Goal: Complete application form

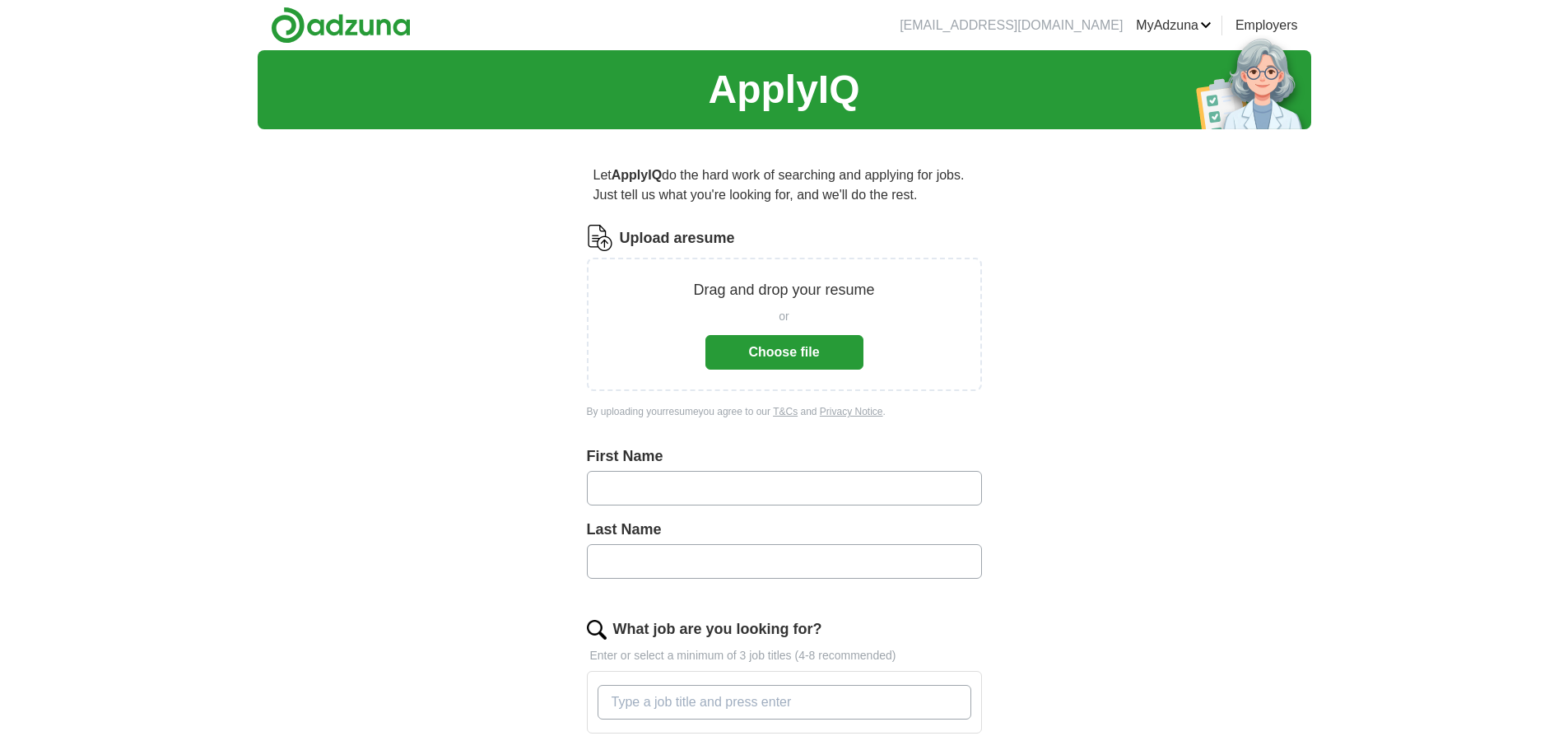
click at [753, 342] on button "Choose file" at bounding box center [785, 352] width 158 height 34
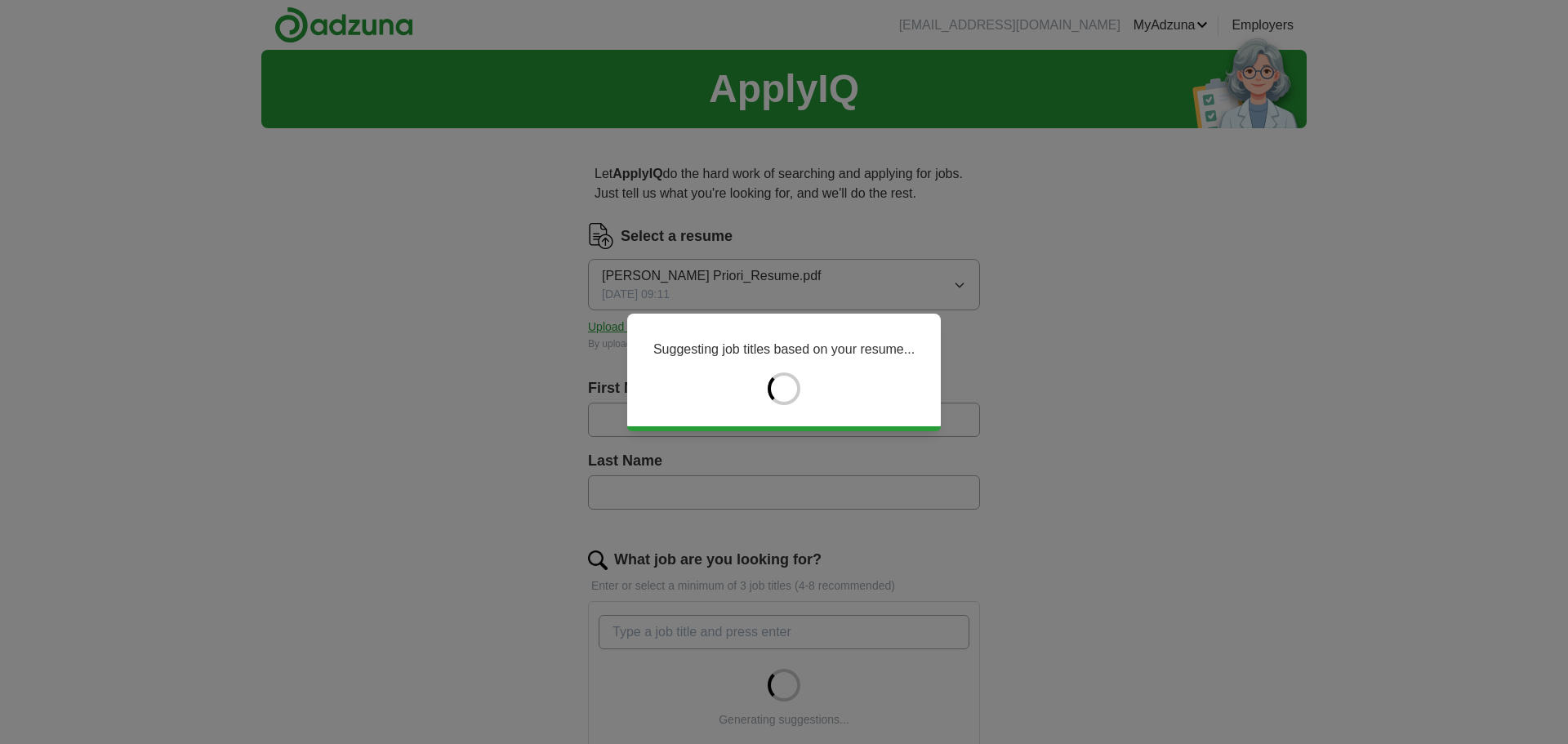
type input "*******"
type input "******"
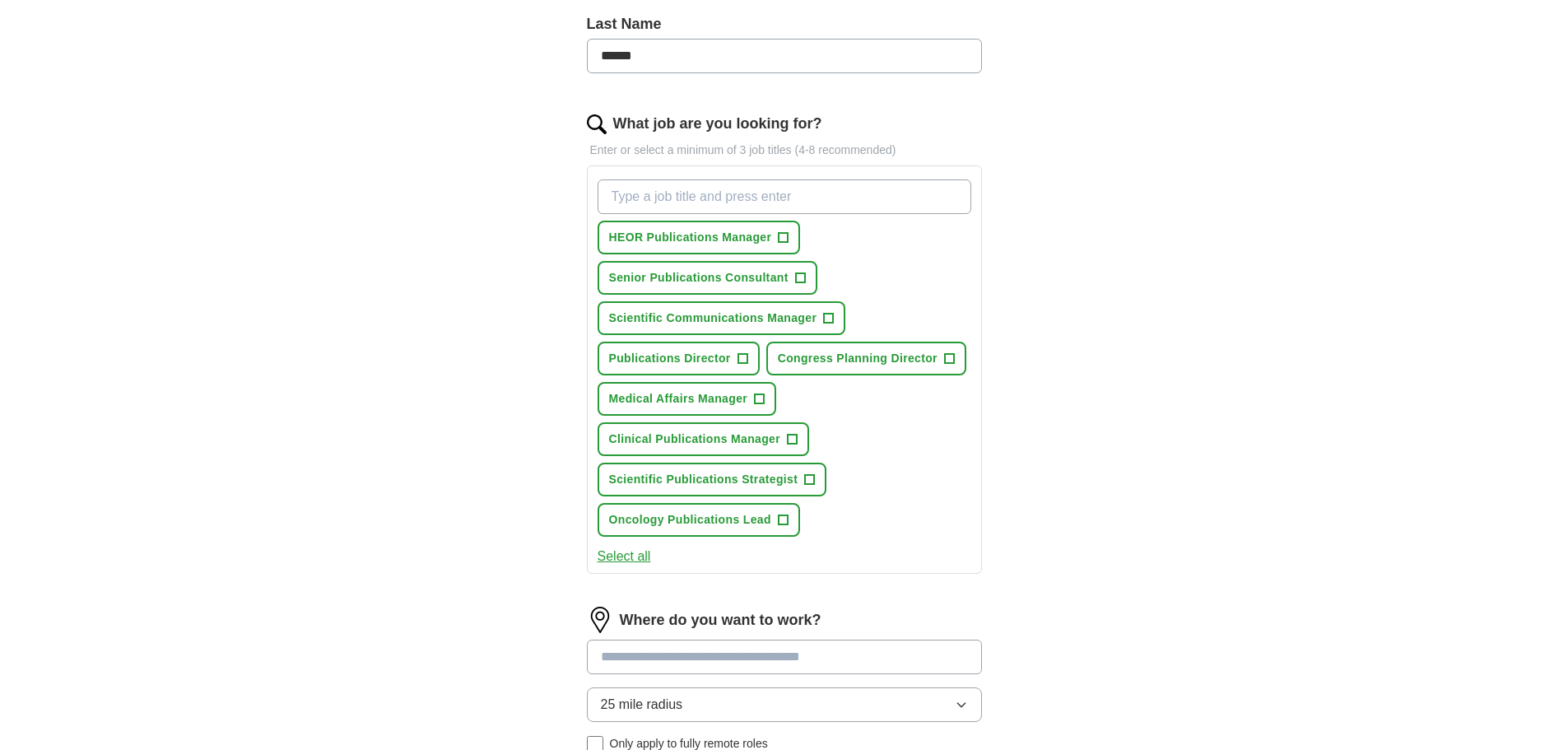
scroll to position [412, 0]
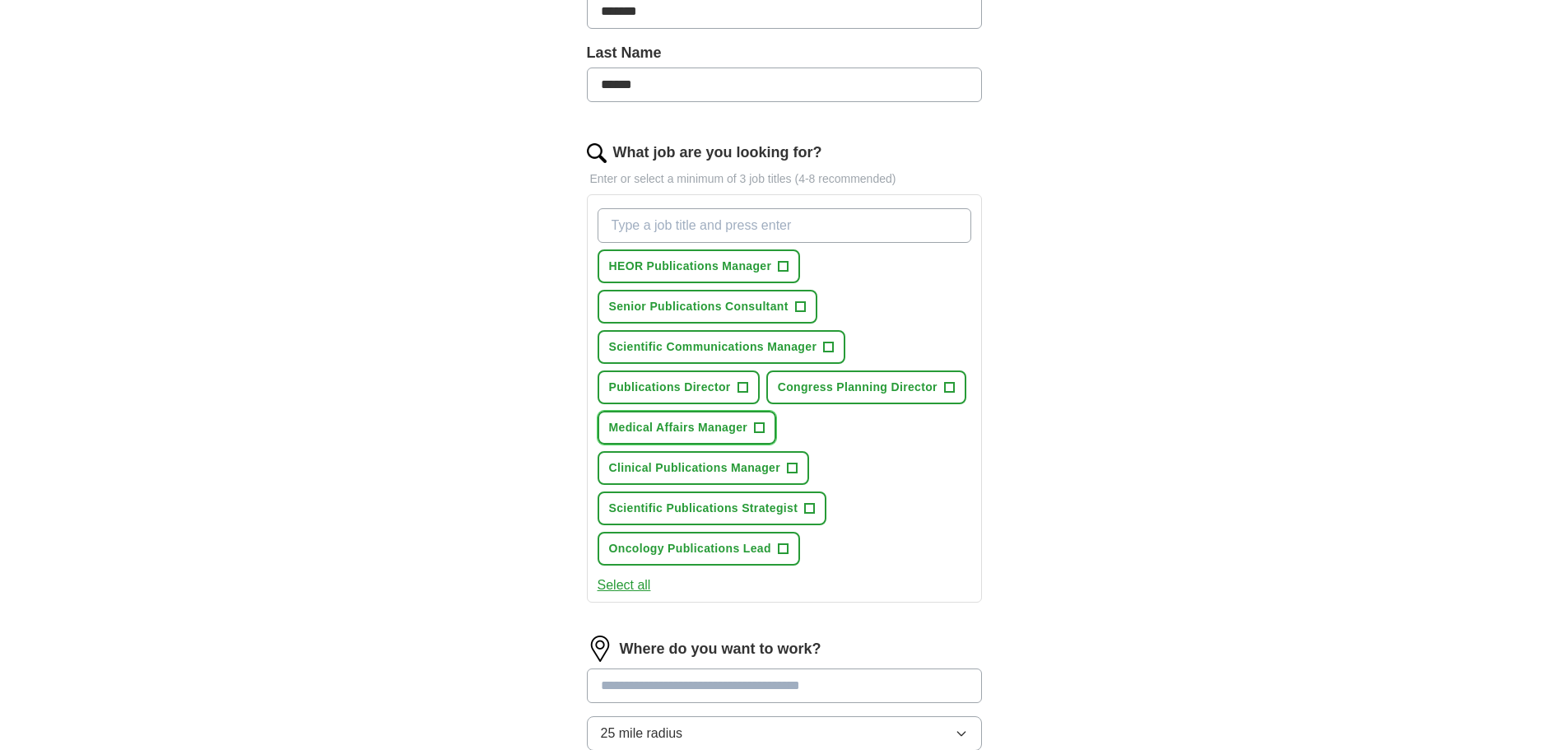
click at [626, 425] on span "Medical Affairs Manager" at bounding box center [679, 428] width 139 height 18
click at [754, 267] on span "HEOR Publications Manager" at bounding box center [690, 266] width 163 height 18
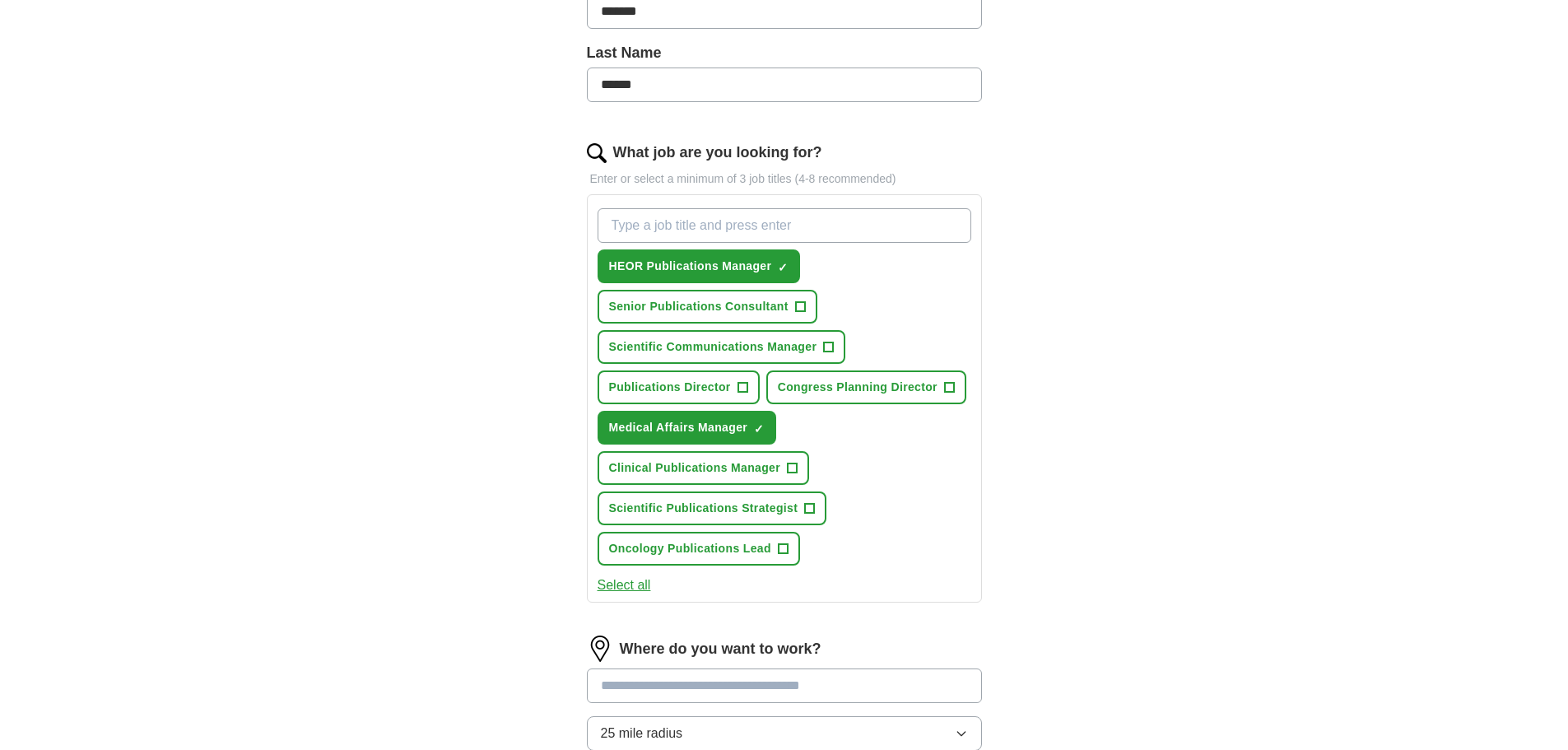
click at [751, 232] on input "What job are you looking for?" at bounding box center [784, 225] width 373 height 34
click at [746, 230] on input "Medical Affairs Busines Operations" at bounding box center [784, 225] width 373 height 34
type input "Medical Affairs Business Operations"
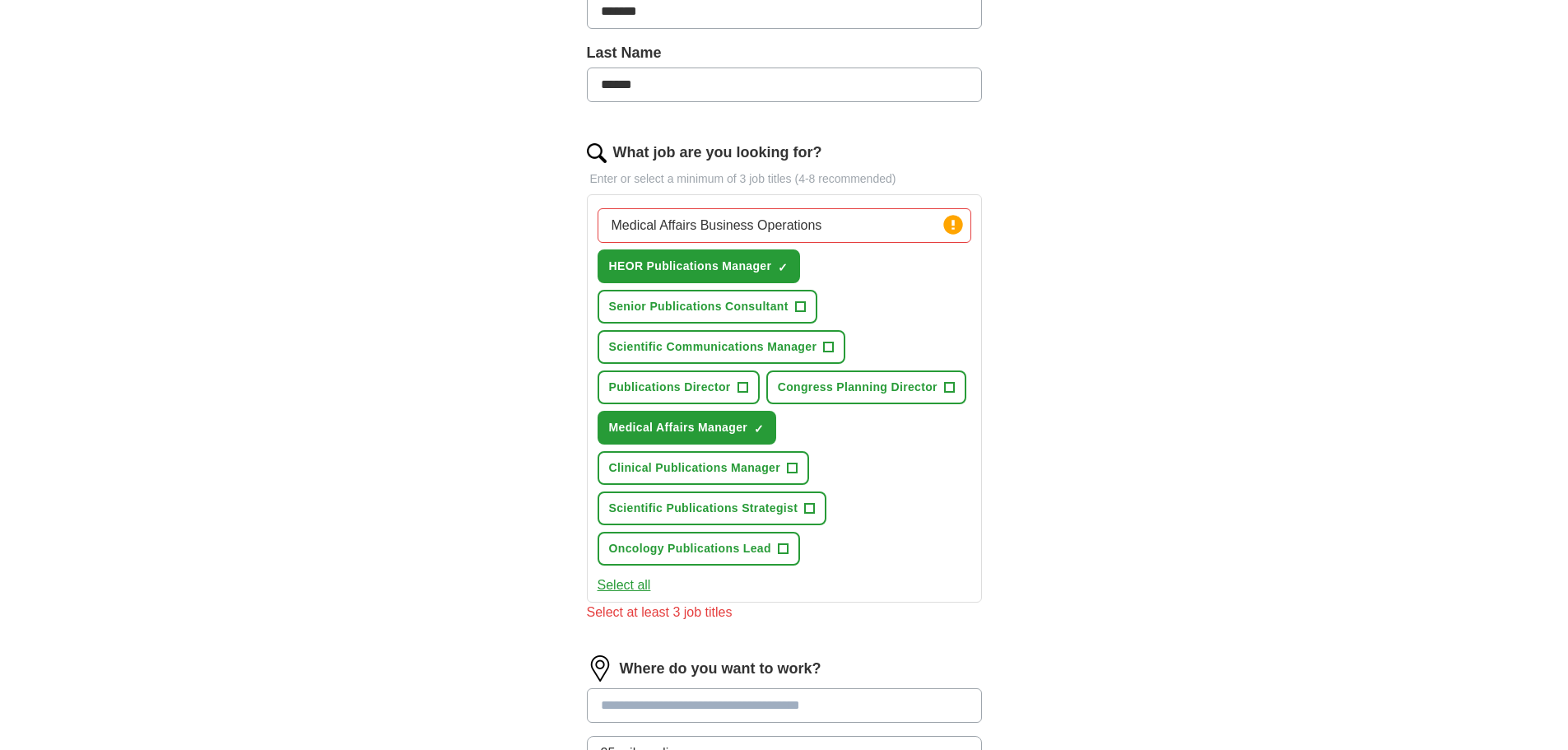
click at [889, 286] on div "Medical Affairs Business Operations Press return to add title HEOR Publications…" at bounding box center [785, 387] width 380 height 371
click at [956, 224] on circle at bounding box center [952, 223] width 19 height 19
click at [911, 224] on input "Medical Affairs Business Operations" at bounding box center [784, 225] width 373 height 34
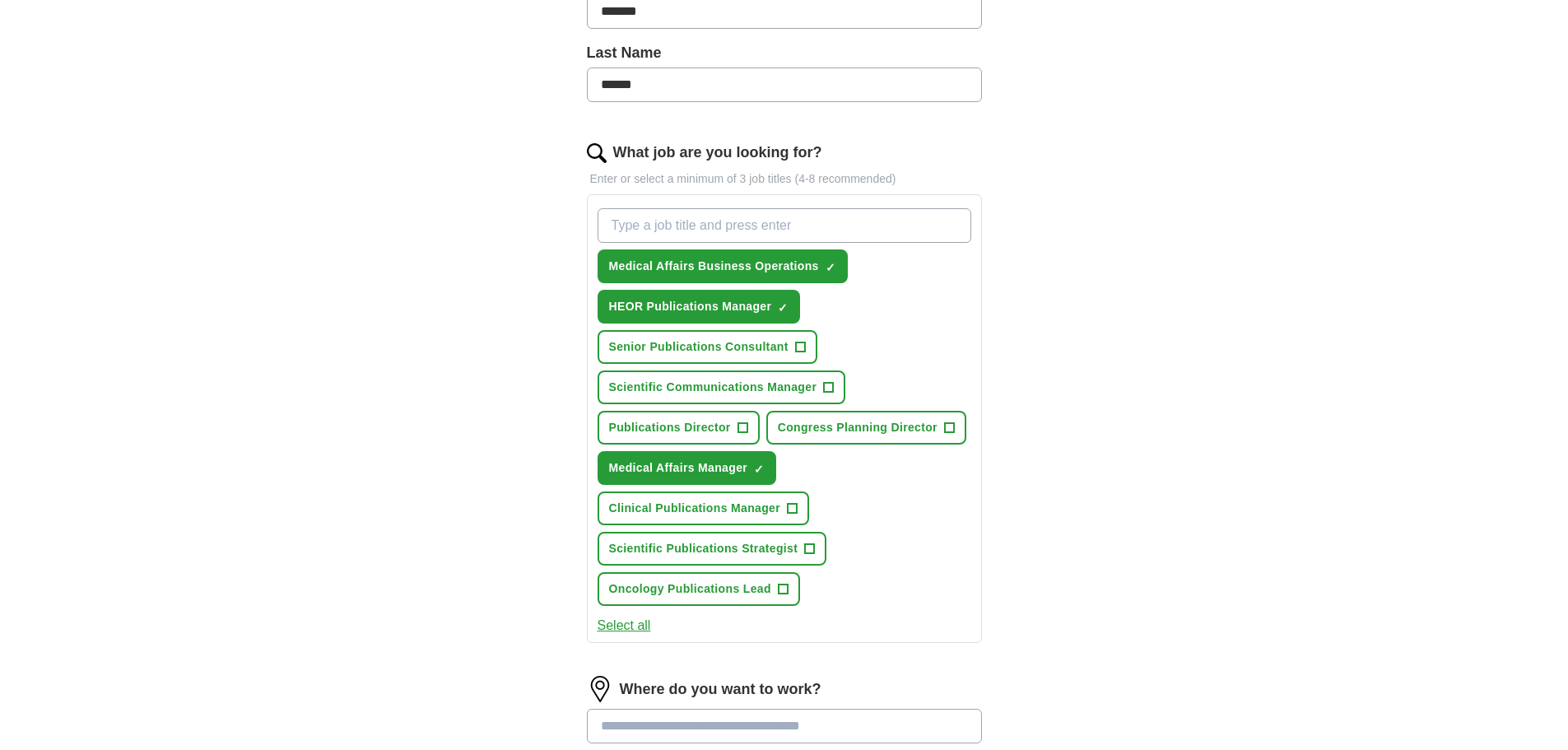
click at [857, 222] on input "What job are you looking for?" at bounding box center [784, 225] width 373 height 34
type input "Medical Affairs Operations & Scientific Strategy"
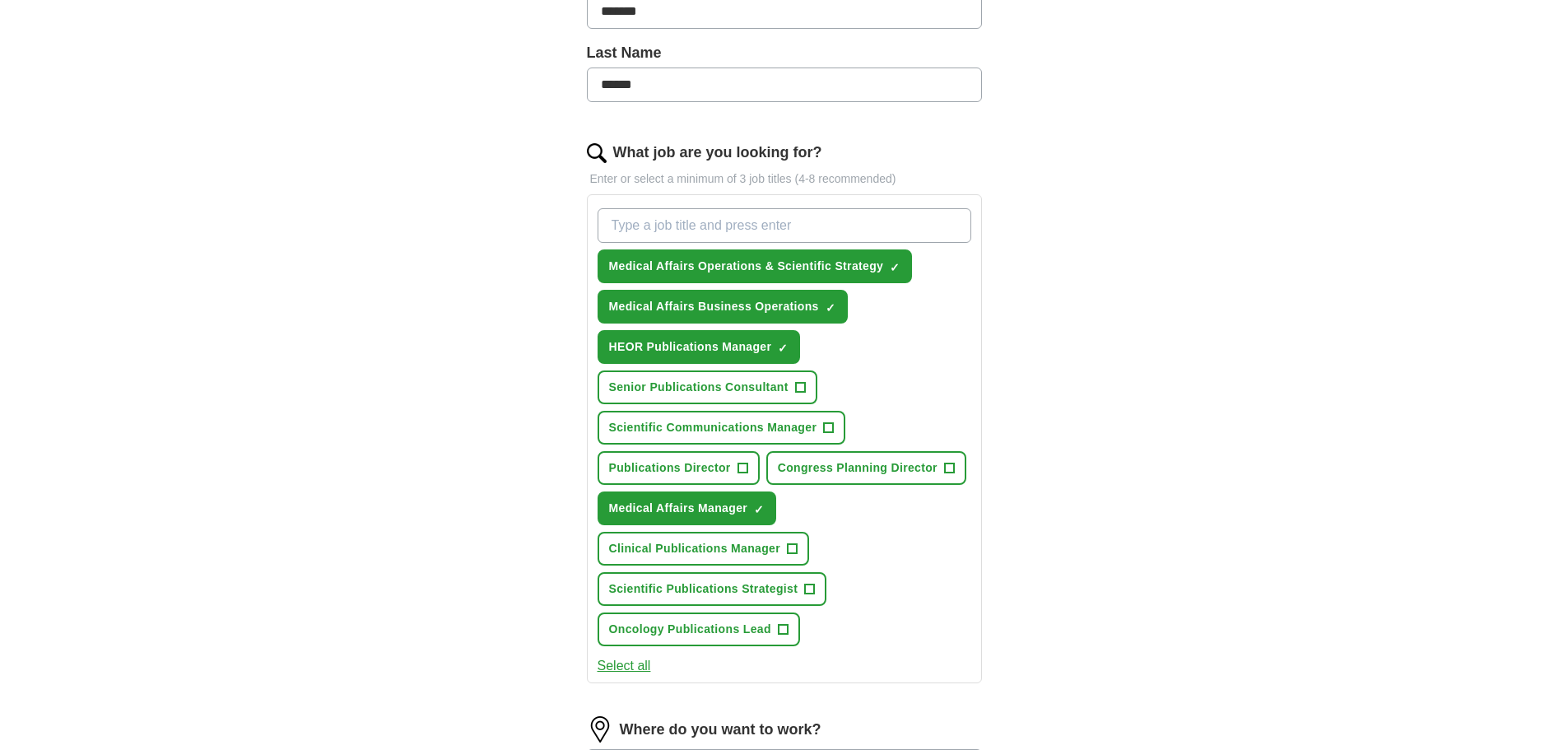
click at [852, 225] on input "What job are you looking for?" at bounding box center [784, 225] width 373 height 34
type input "e"
type input "Senior Manager, Medical Affairs Operations"
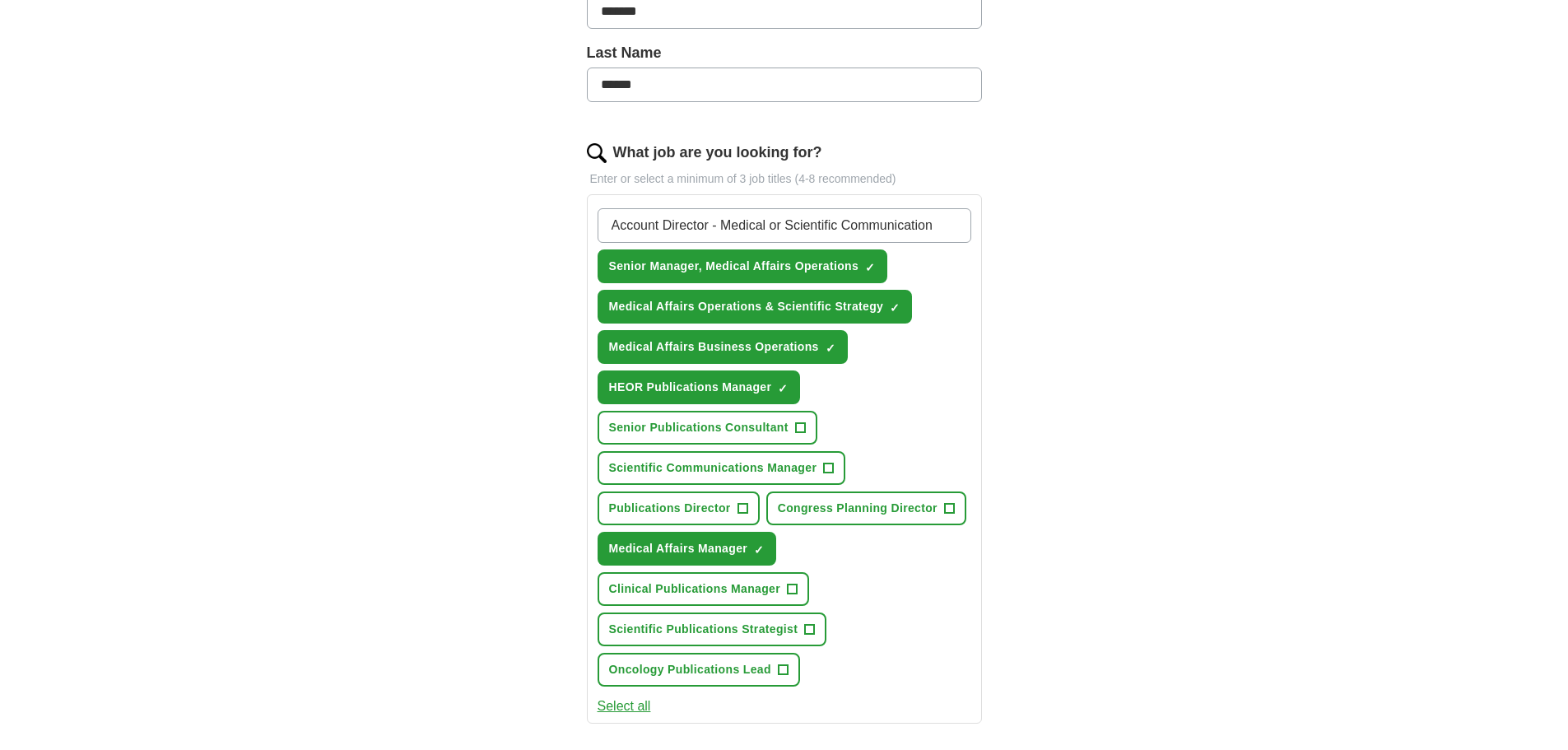
type input "Account Director - Medical or Scientific Communications"
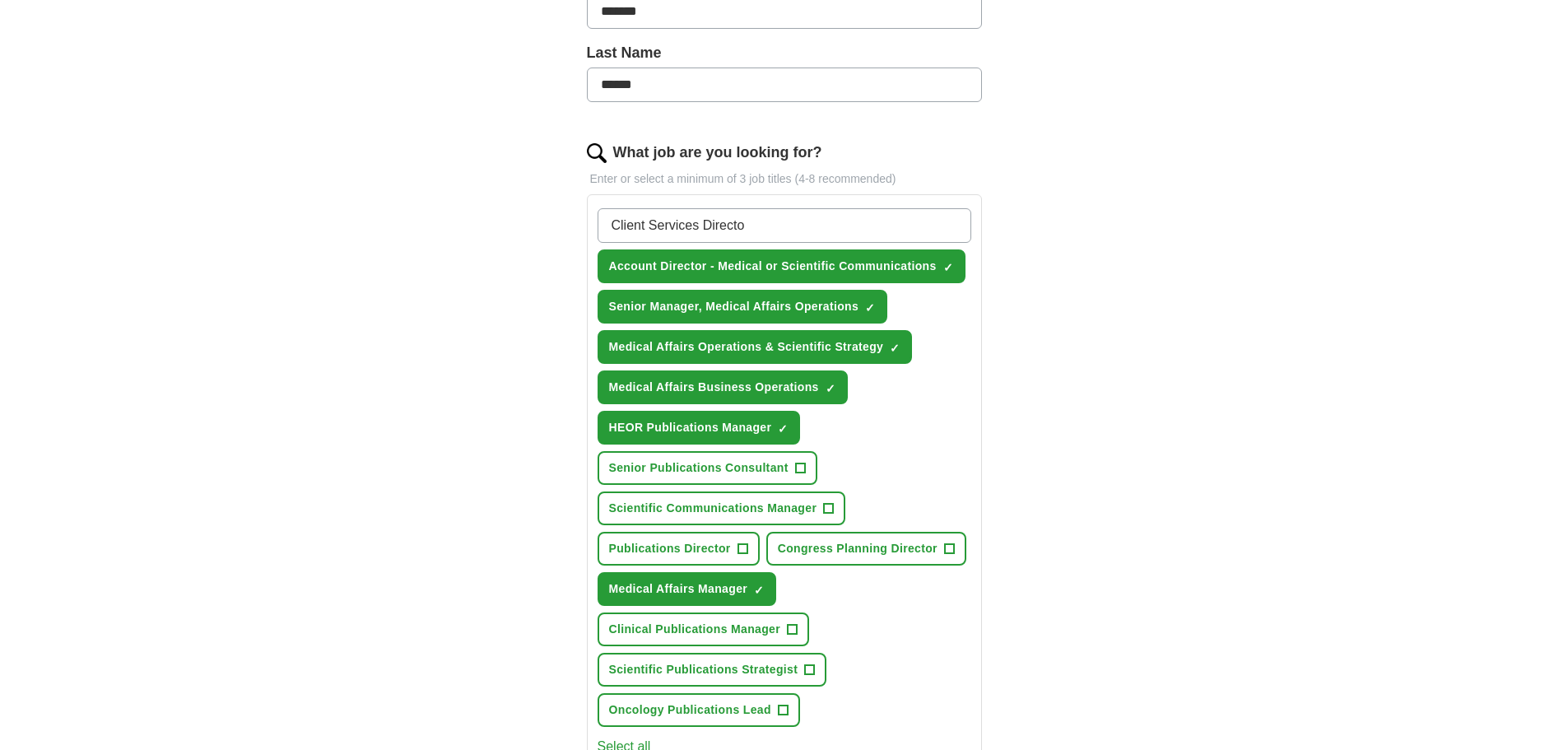
type input "Client Services Director"
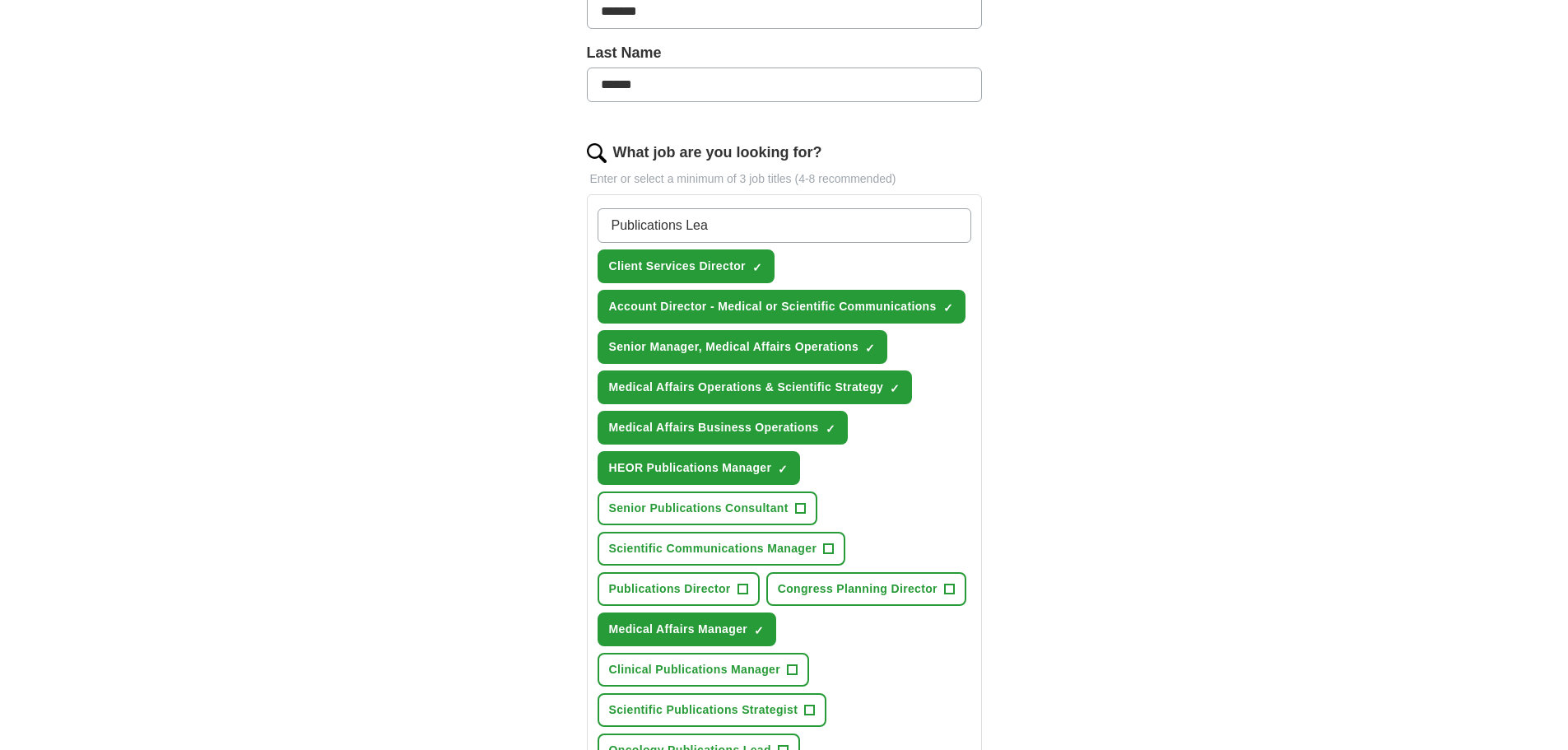
type input "Publications Lead"
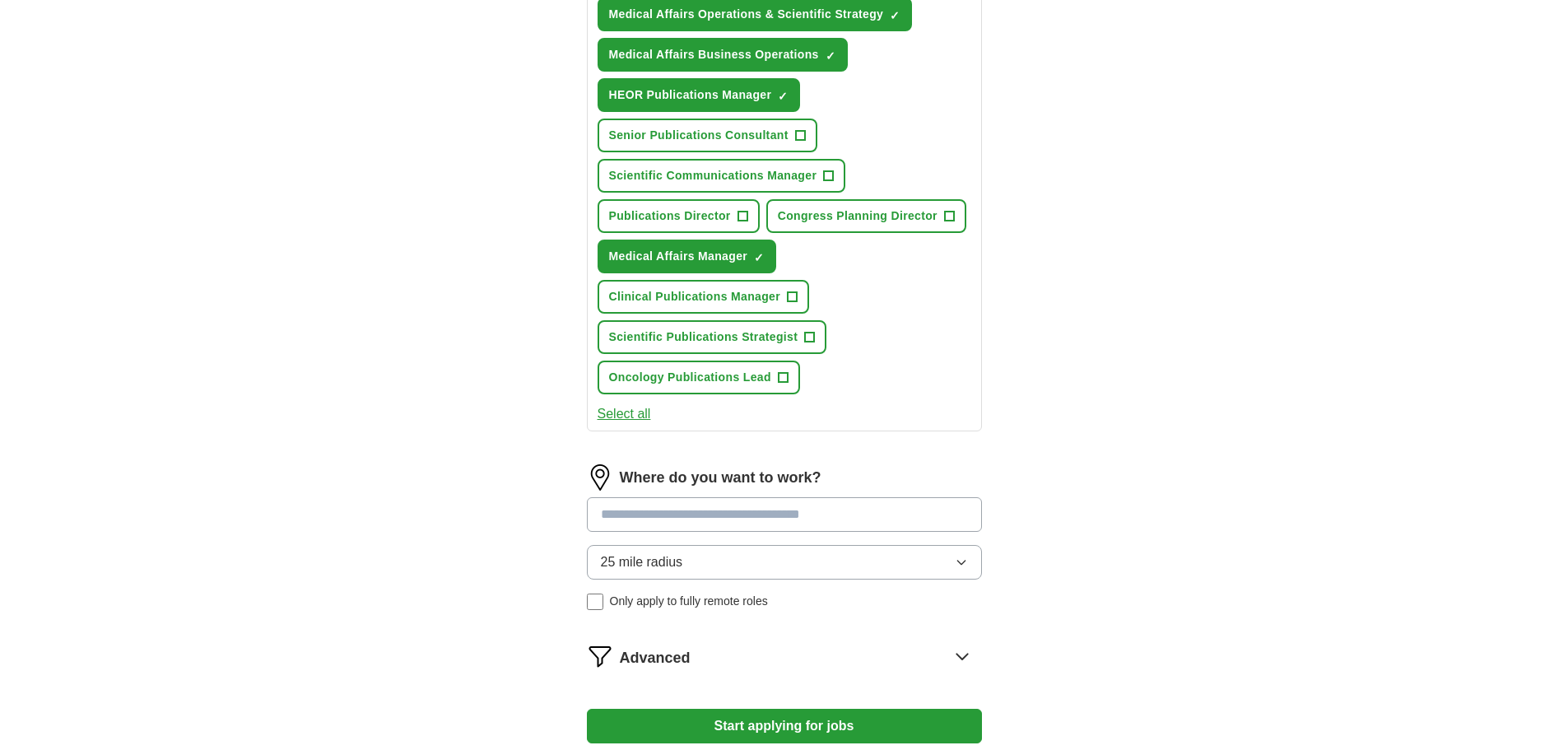
scroll to position [823, 0]
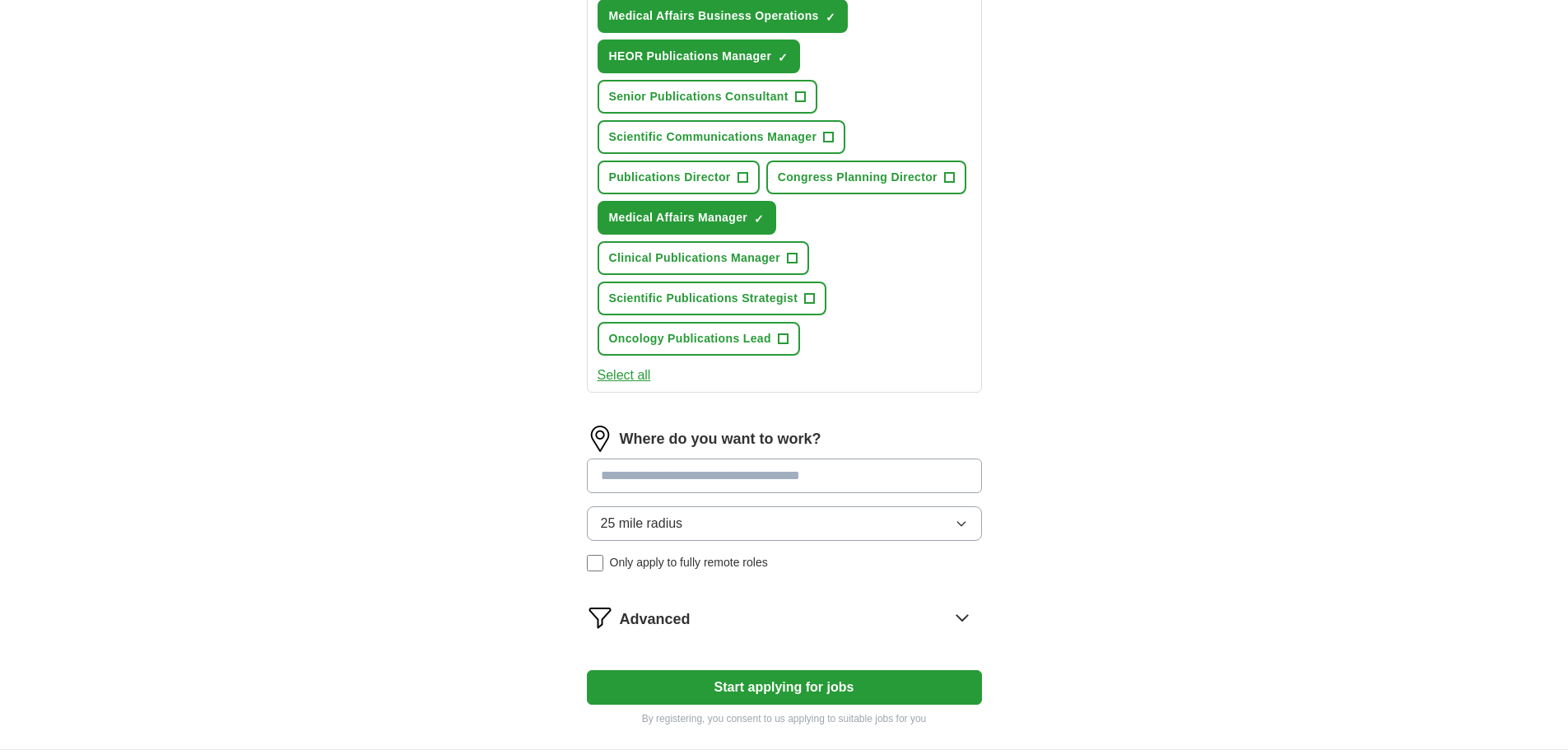
click at [689, 473] on input at bounding box center [784, 475] width 395 height 34
click at [829, 475] on input at bounding box center [784, 475] width 395 height 34
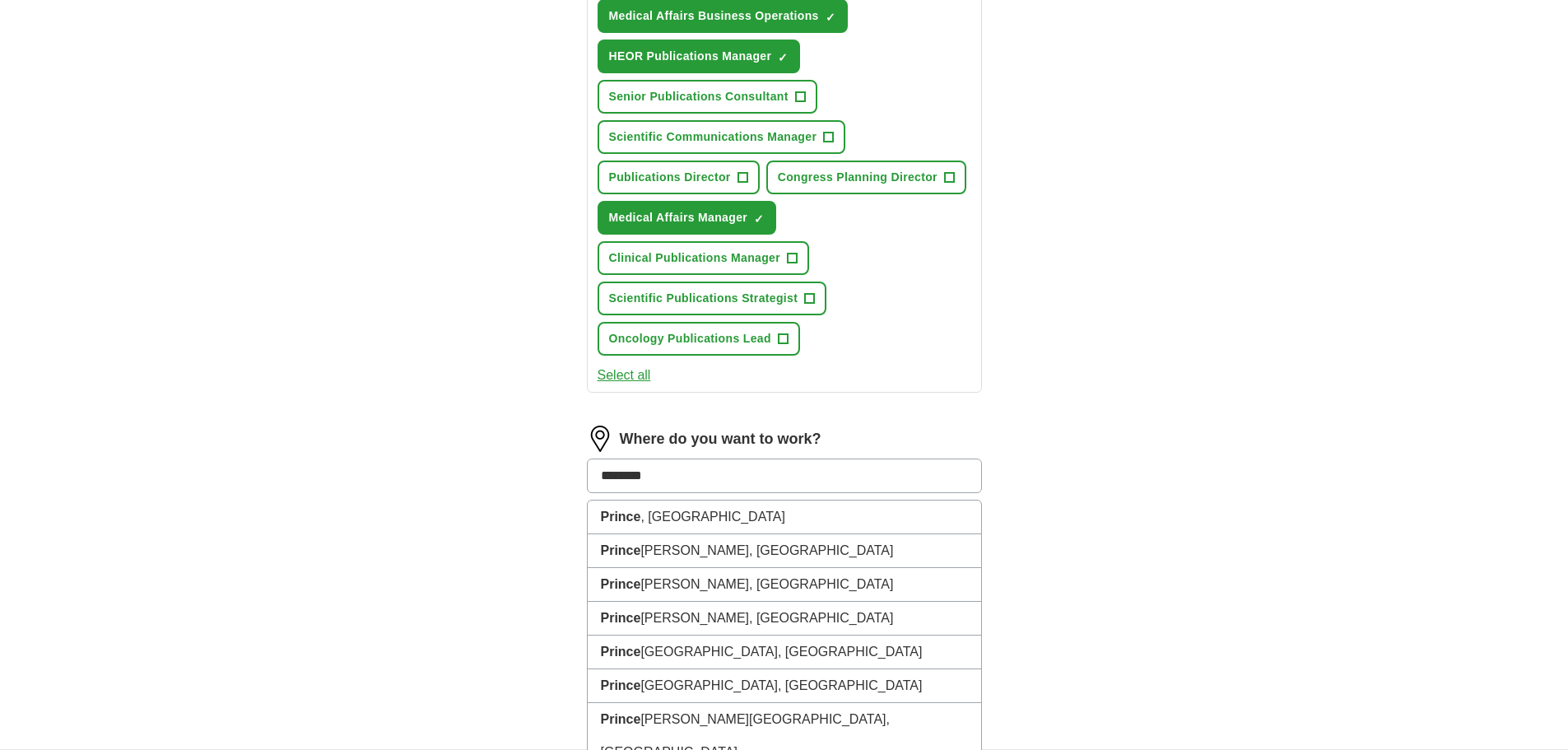
type input "*********"
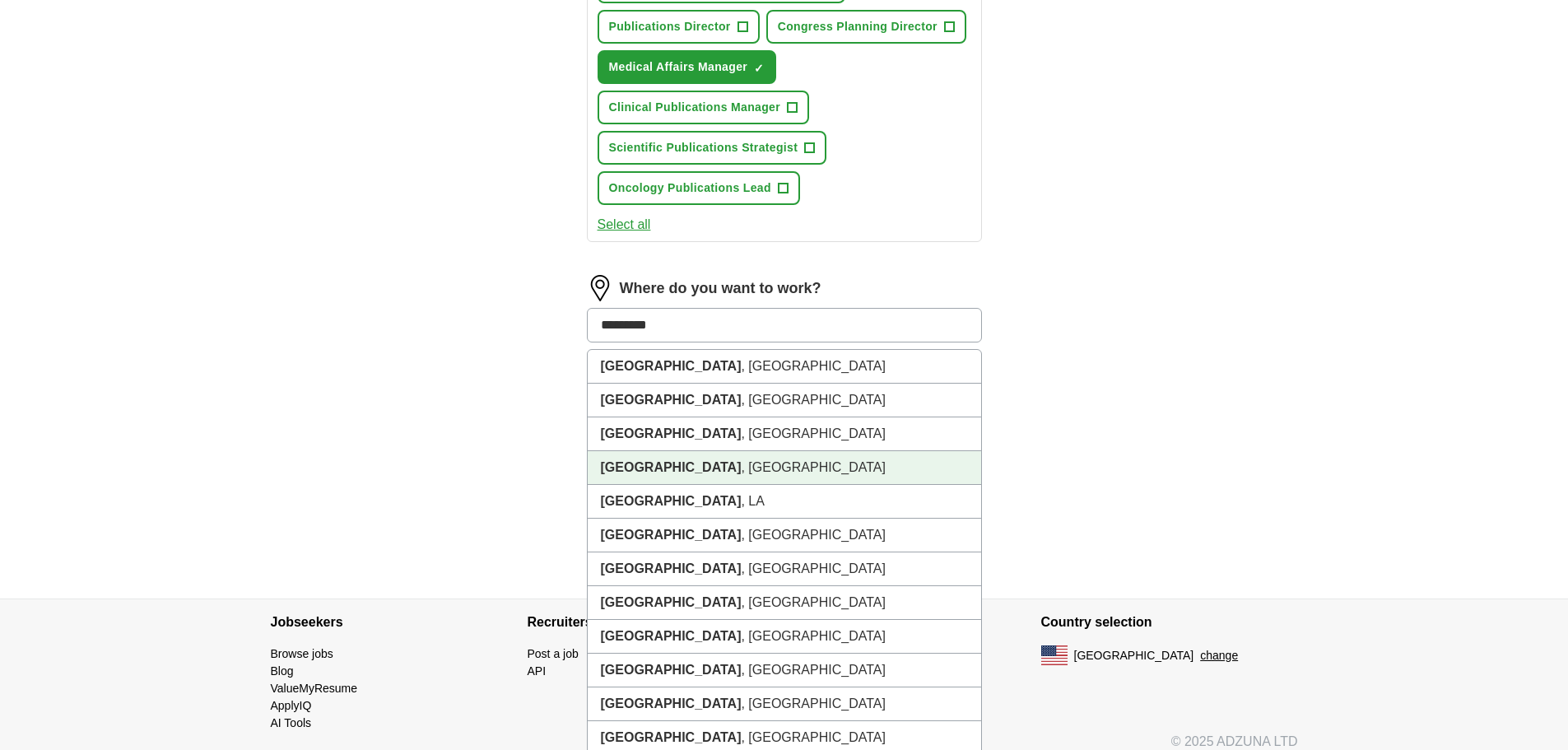
scroll to position [988, 0]
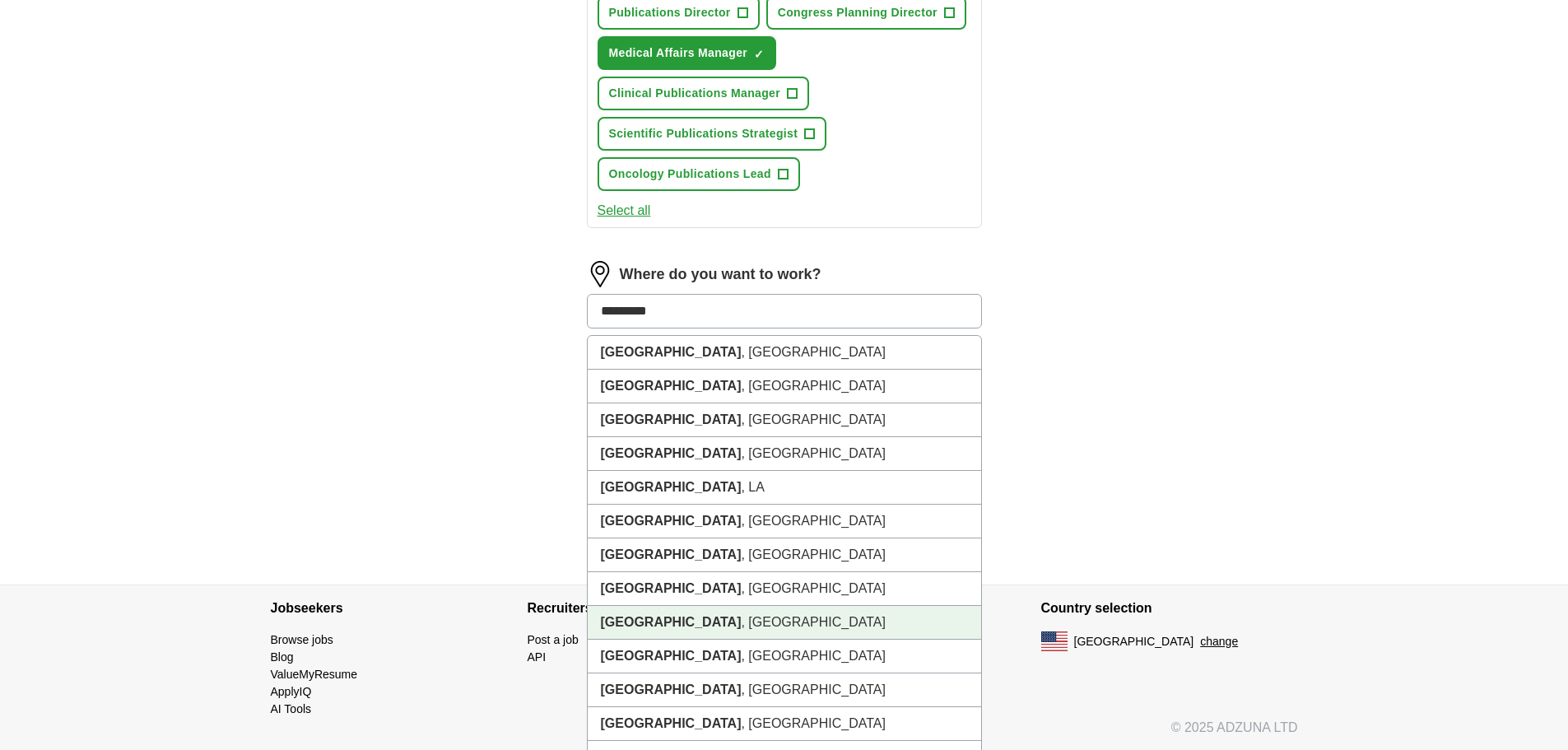
click at [744, 612] on li "[GEOGRAPHIC_DATA] , [GEOGRAPHIC_DATA]" at bounding box center [785, 622] width 394 height 34
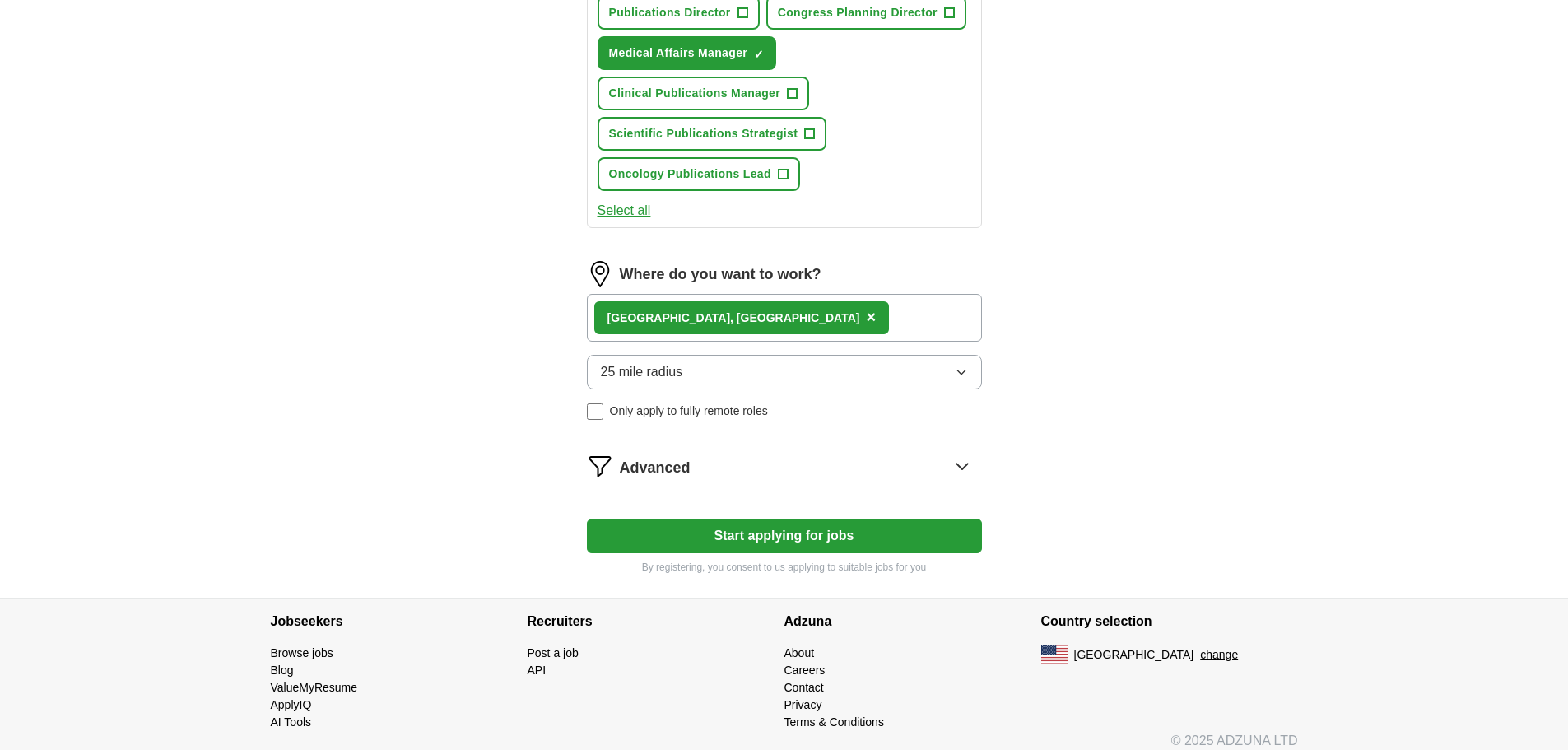
click at [957, 372] on icon "button" at bounding box center [961, 373] width 14 height 14
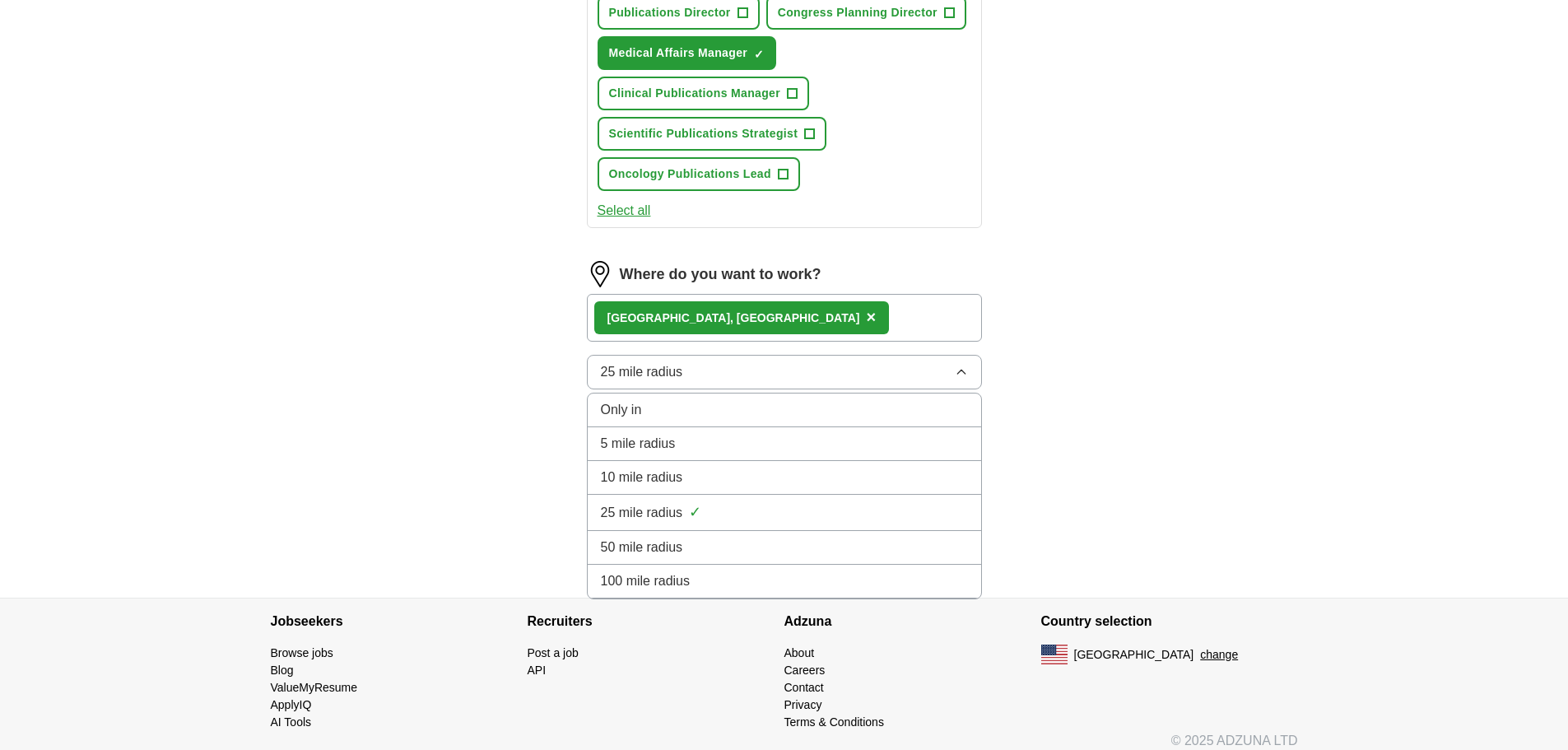
click at [694, 544] on div "50 mile radius" at bounding box center [784, 547] width 368 height 20
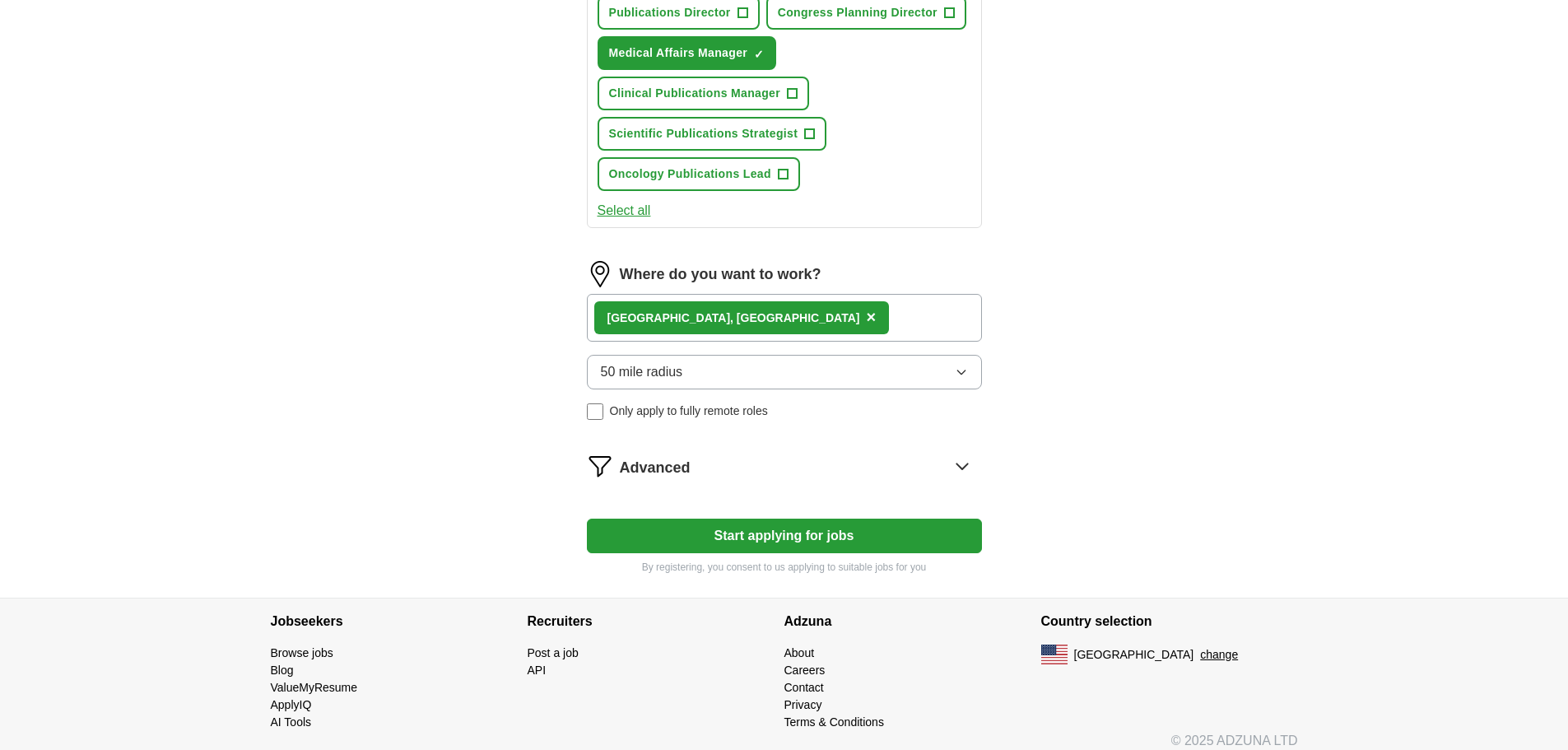
click at [957, 456] on icon at bounding box center [961, 465] width 26 height 26
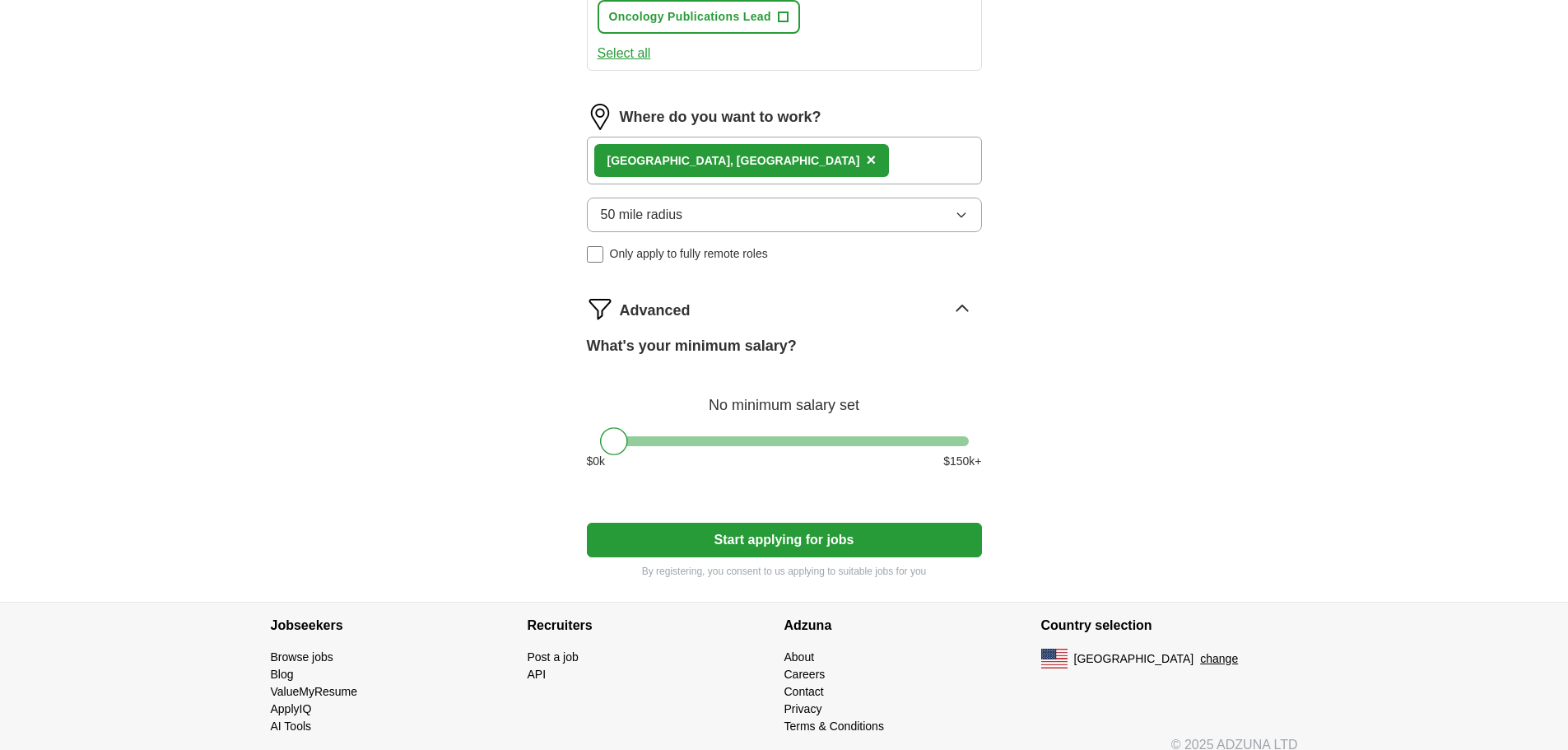
scroll to position [1153, 0]
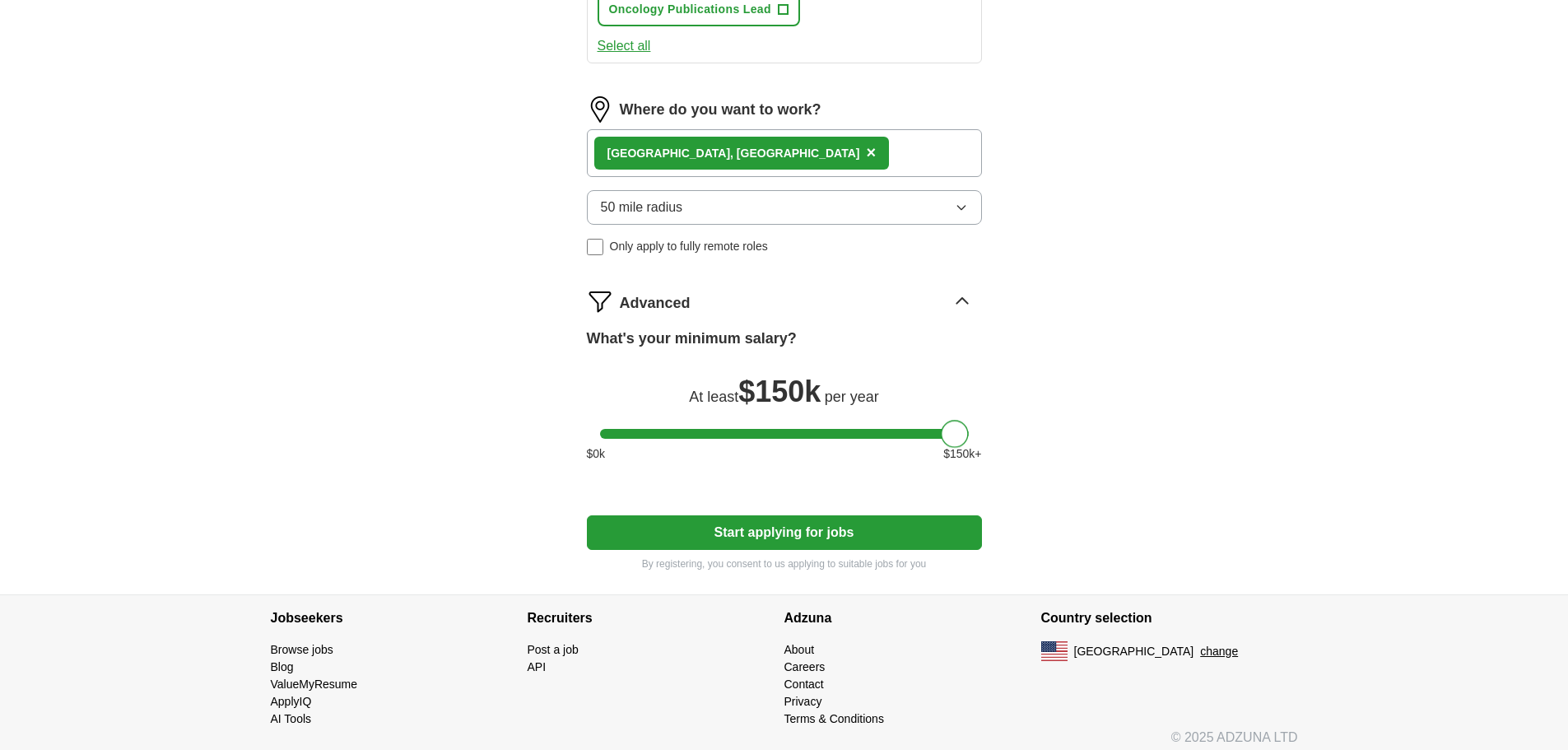
drag, startPoint x: 619, startPoint y: 437, endPoint x: 986, endPoint y: 431, distance: 367.0
click at [762, 526] on button "Start applying for jobs" at bounding box center [784, 532] width 395 height 34
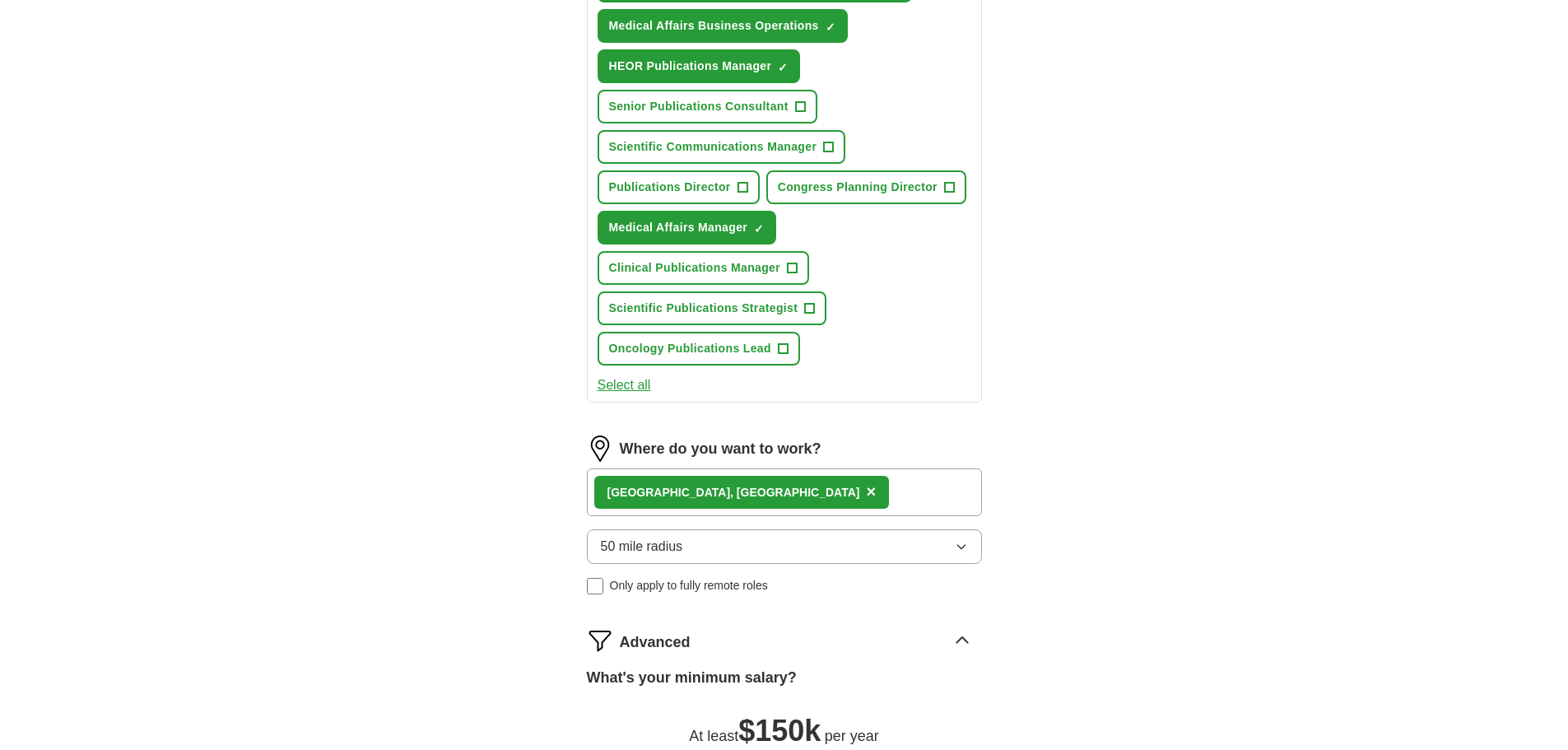
select select "**"
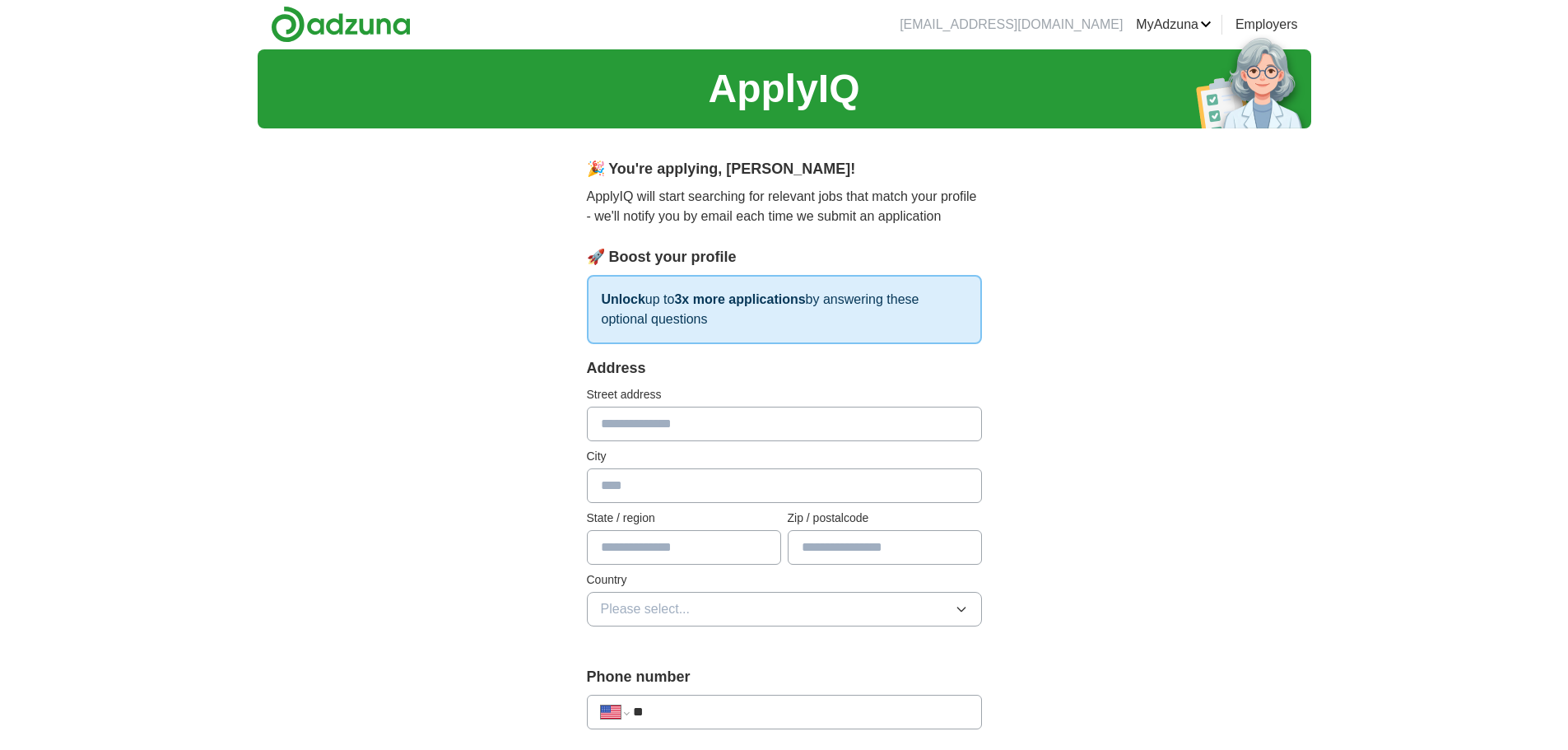
scroll to position [0, 0]
click at [652, 440] on input "text" at bounding box center [784, 424] width 395 height 34
type input "**********"
type input "*******"
type input "**"
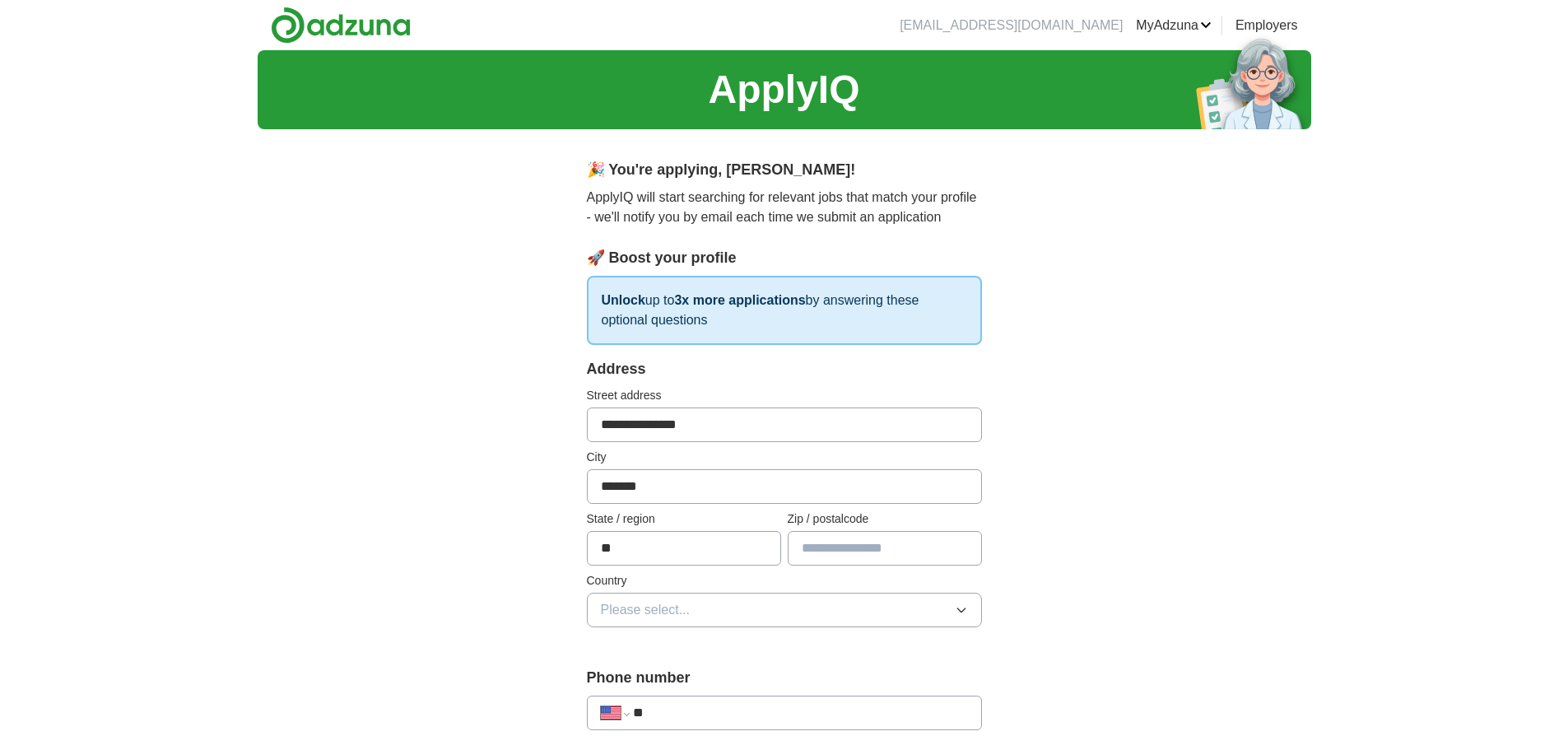
type input "*****"
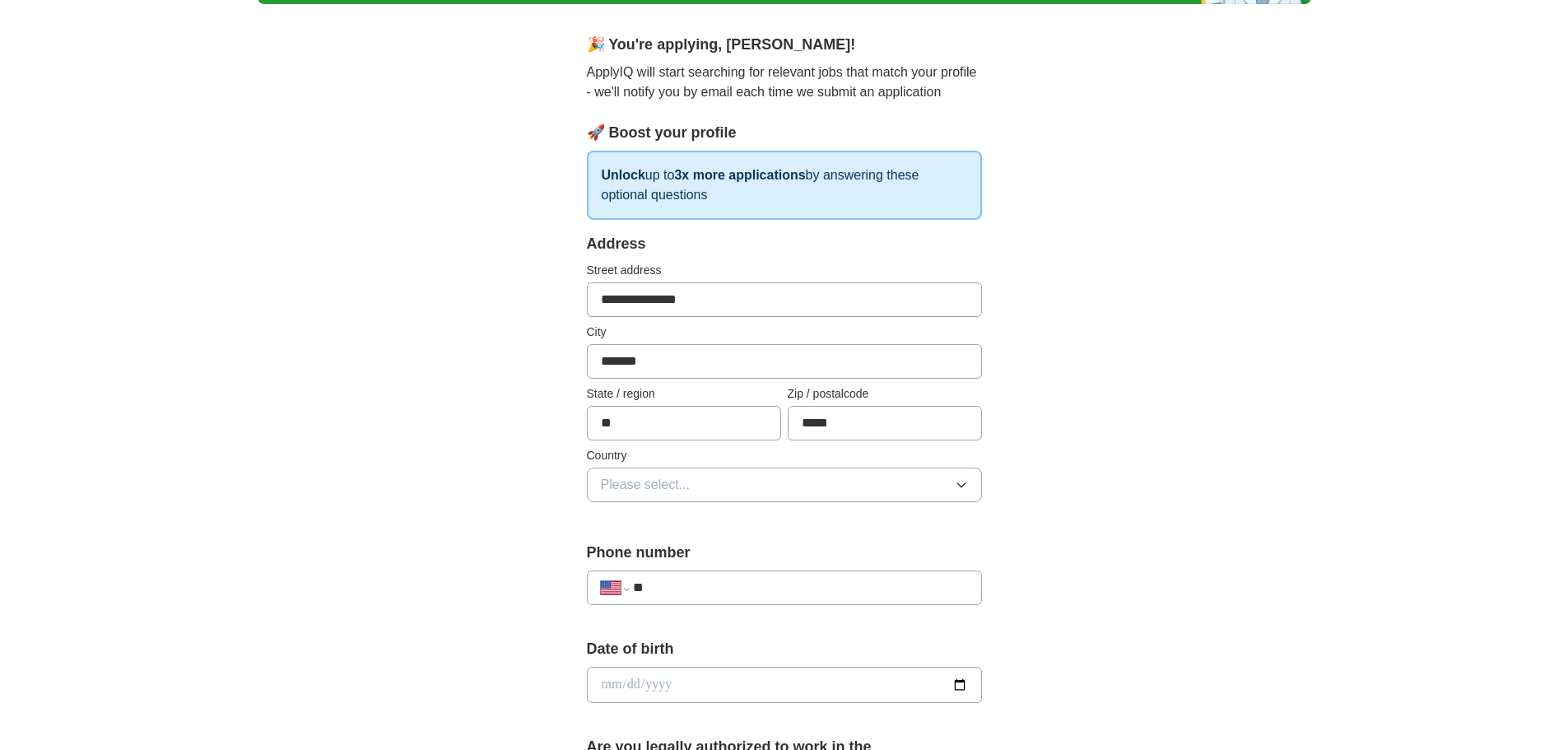
scroll to position [165, 0]
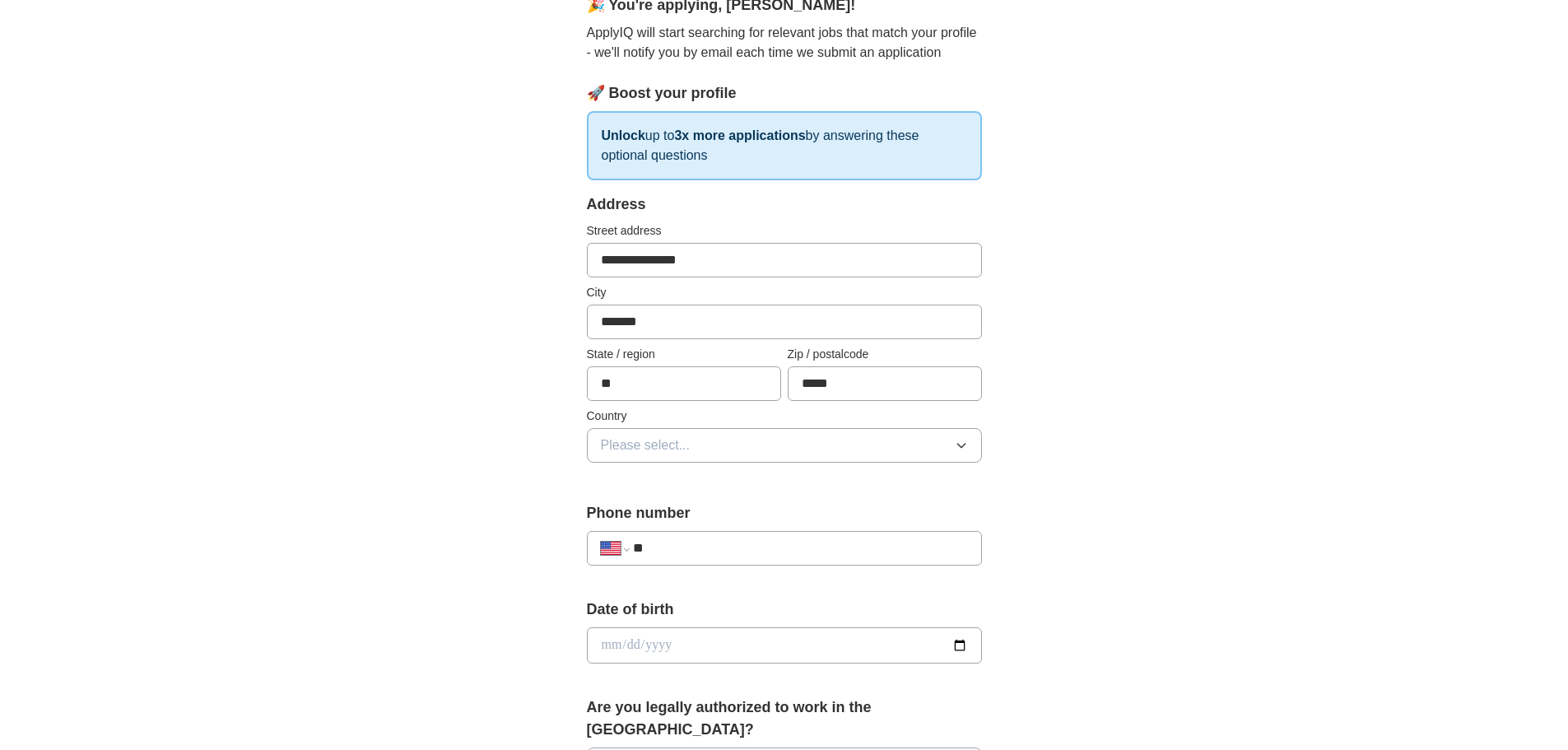
click at [659, 461] on button "Please select..." at bounding box center [784, 445] width 395 height 34
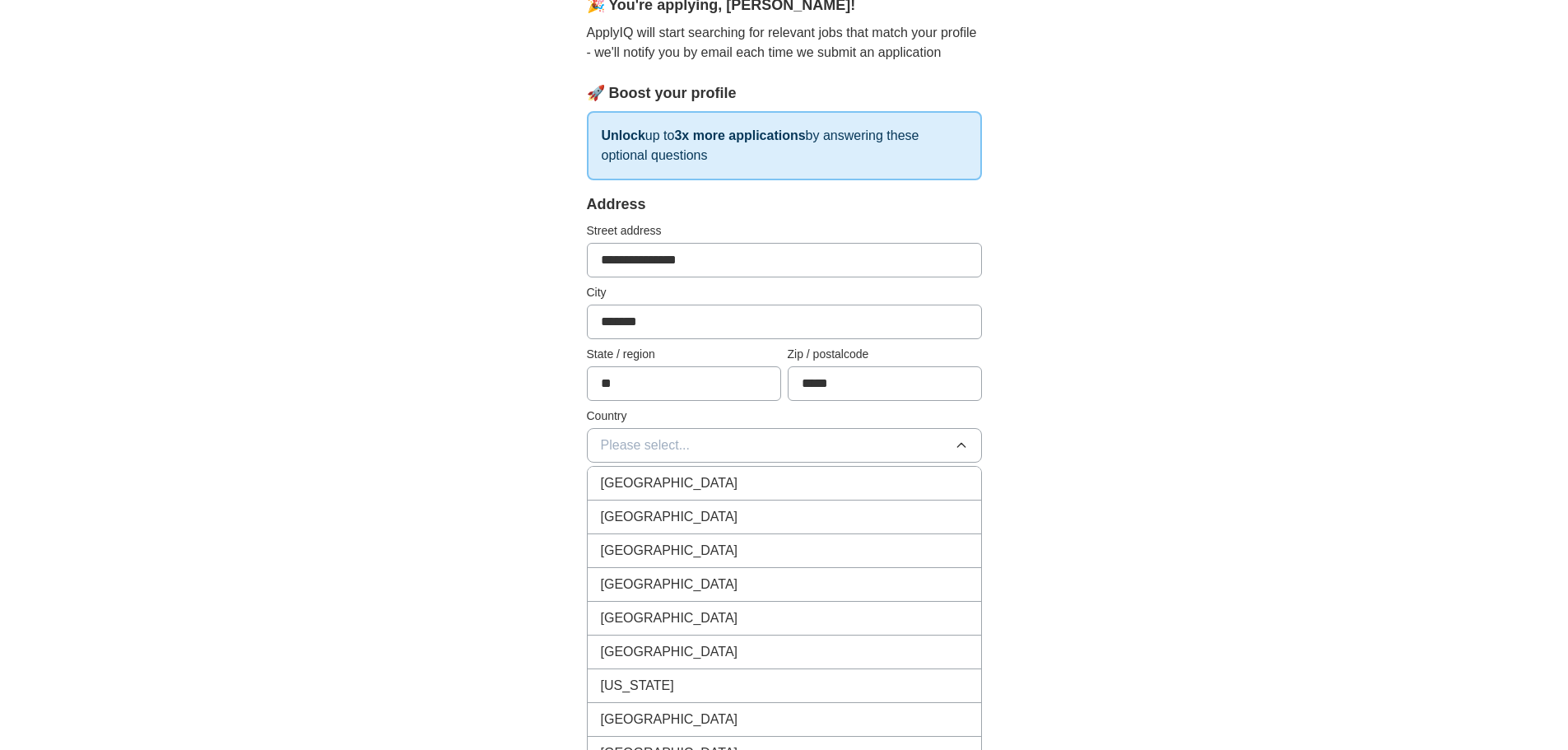
click at [652, 515] on span "[GEOGRAPHIC_DATA]" at bounding box center [669, 517] width 137 height 20
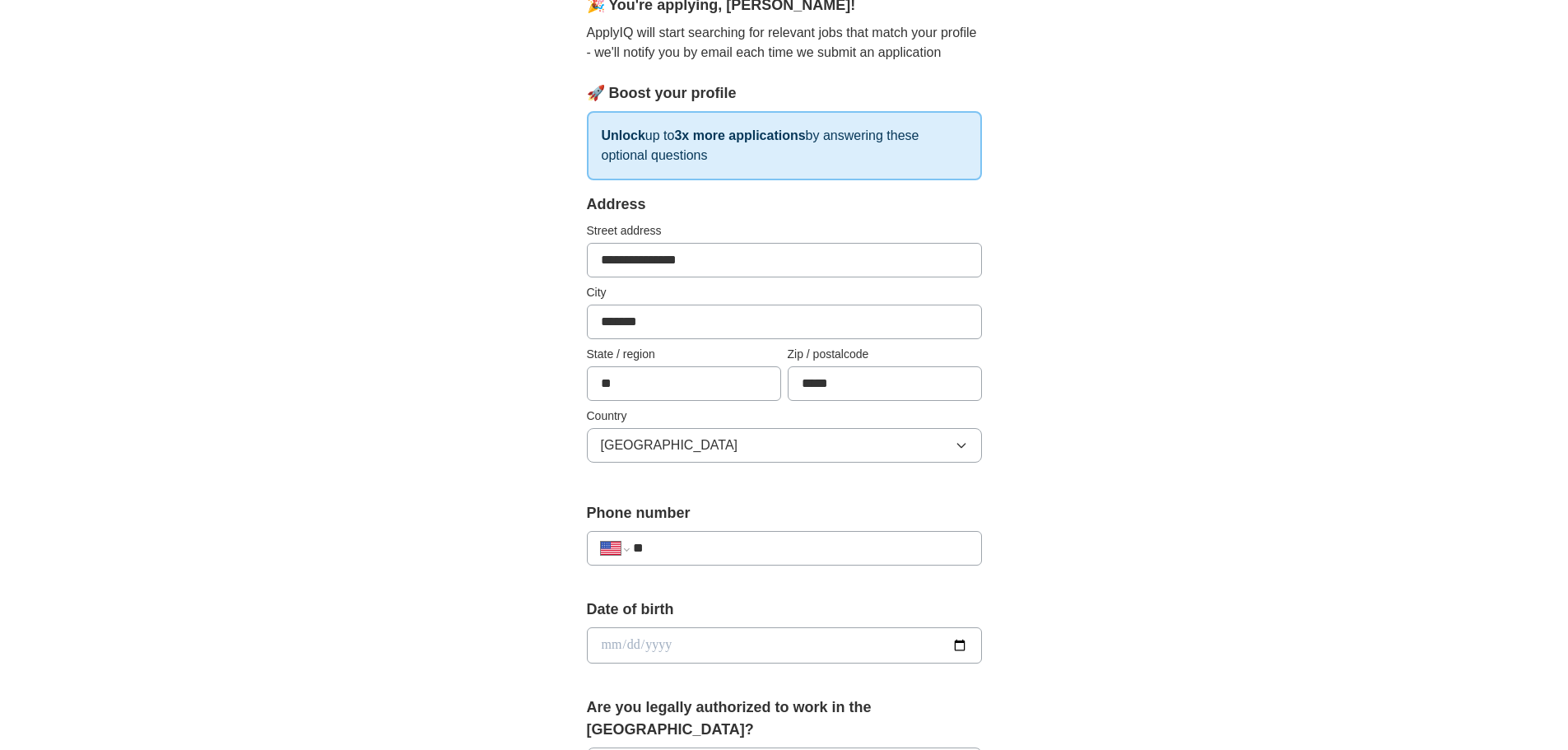
click at [690, 558] on input "**" at bounding box center [800, 548] width 334 height 20
type input "**********"
click at [742, 646] on input "date" at bounding box center [784, 645] width 395 height 36
type input "**********"
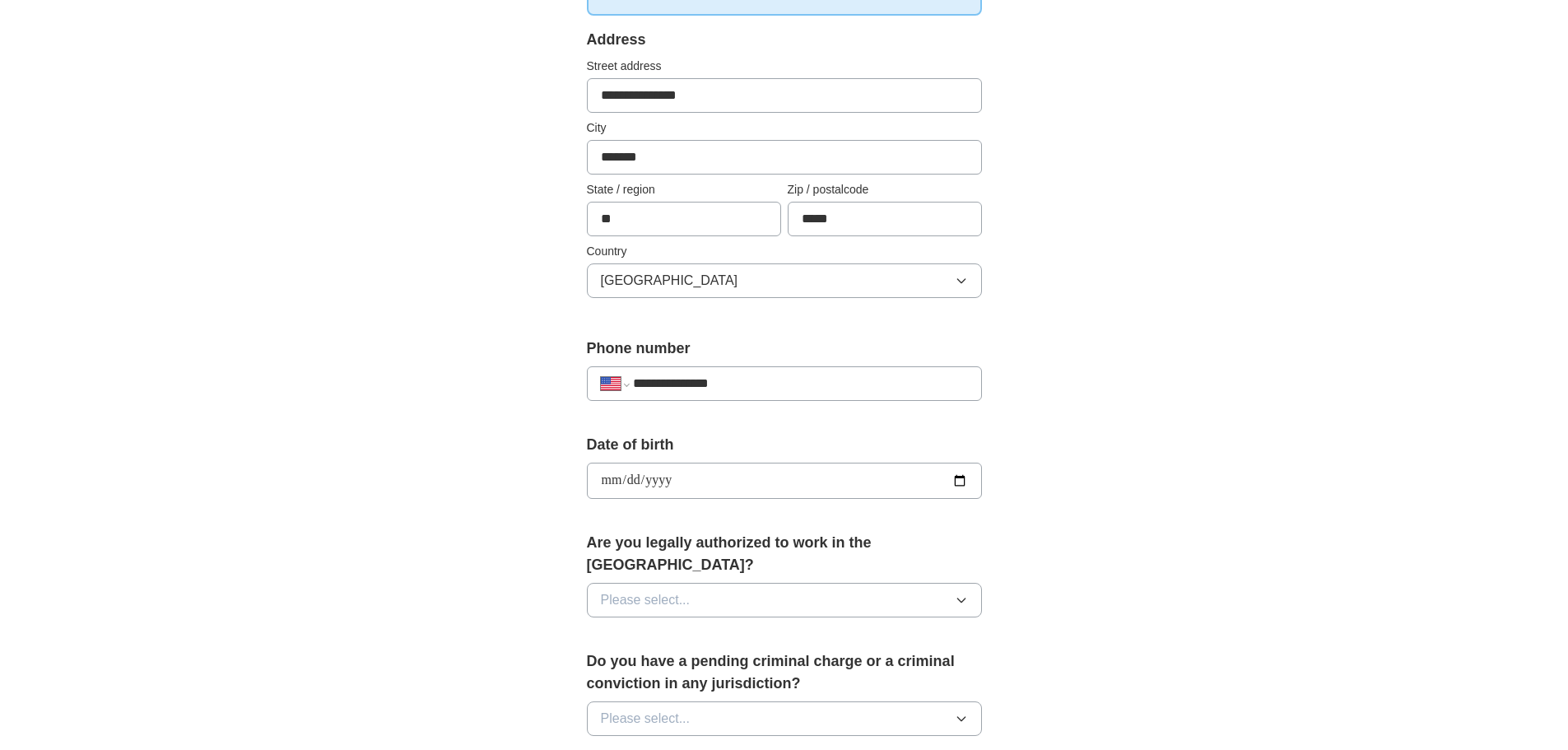
click at [709, 583] on button "Please select..." at bounding box center [784, 600] width 395 height 34
click at [662, 628] on div "Yes" at bounding box center [784, 638] width 368 height 20
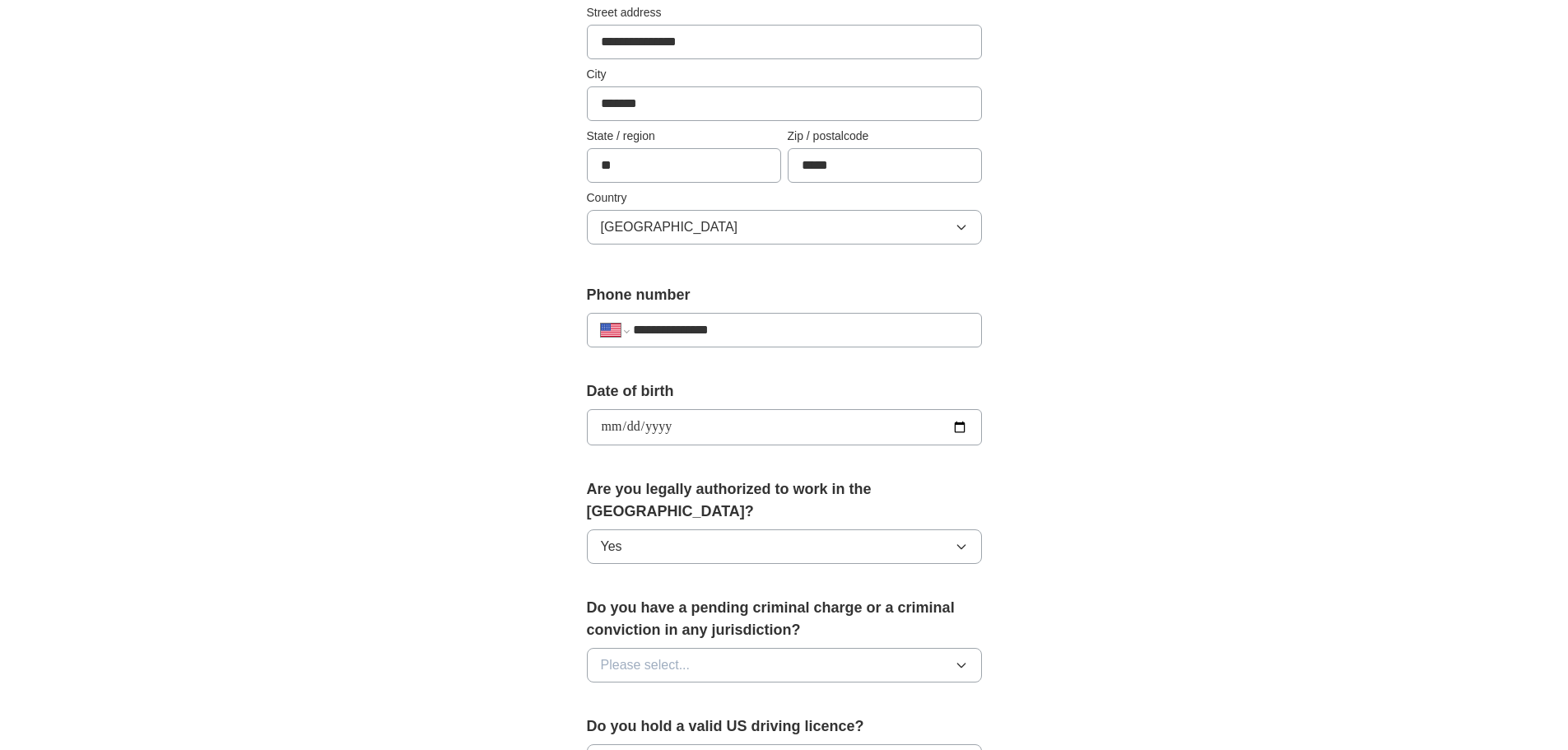
scroll to position [412, 0]
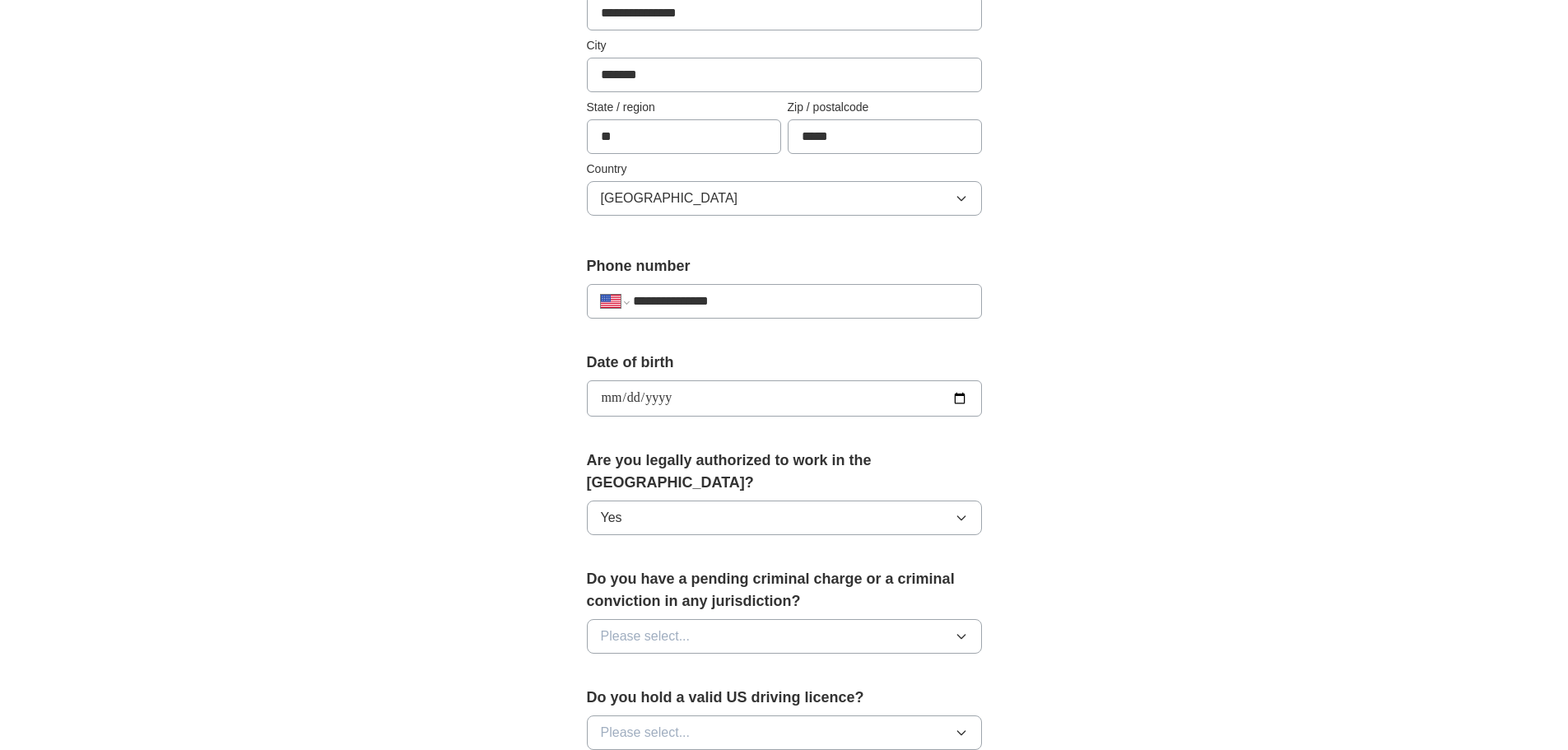
click at [673, 626] on span "Please select..." at bounding box center [646, 636] width 90 height 20
click at [647, 698] on div "No" at bounding box center [784, 708] width 368 height 20
click at [643, 723] on span "Please select..." at bounding box center [646, 732] width 90 height 20
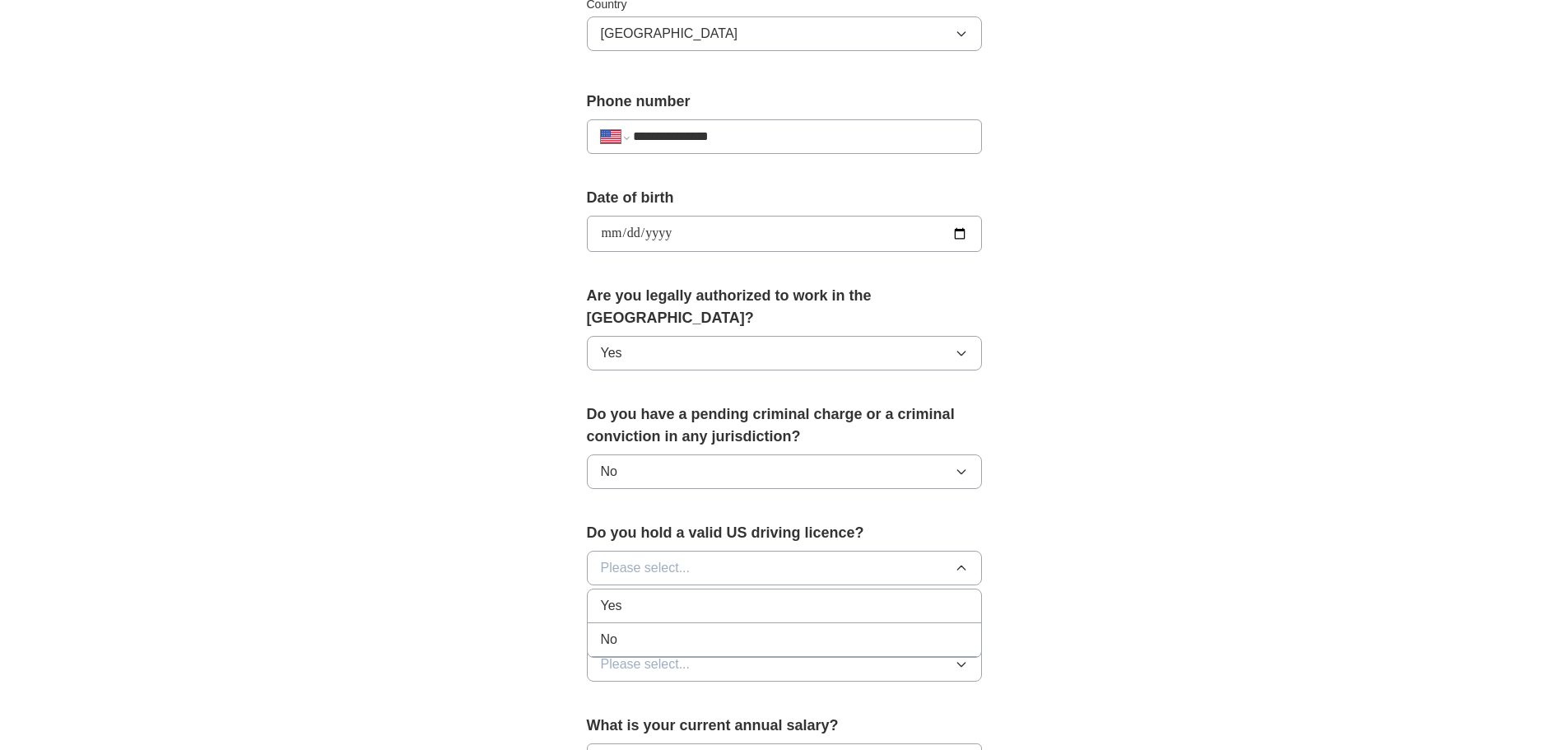
click at [639, 596] on div "Yes" at bounding box center [784, 606] width 368 height 20
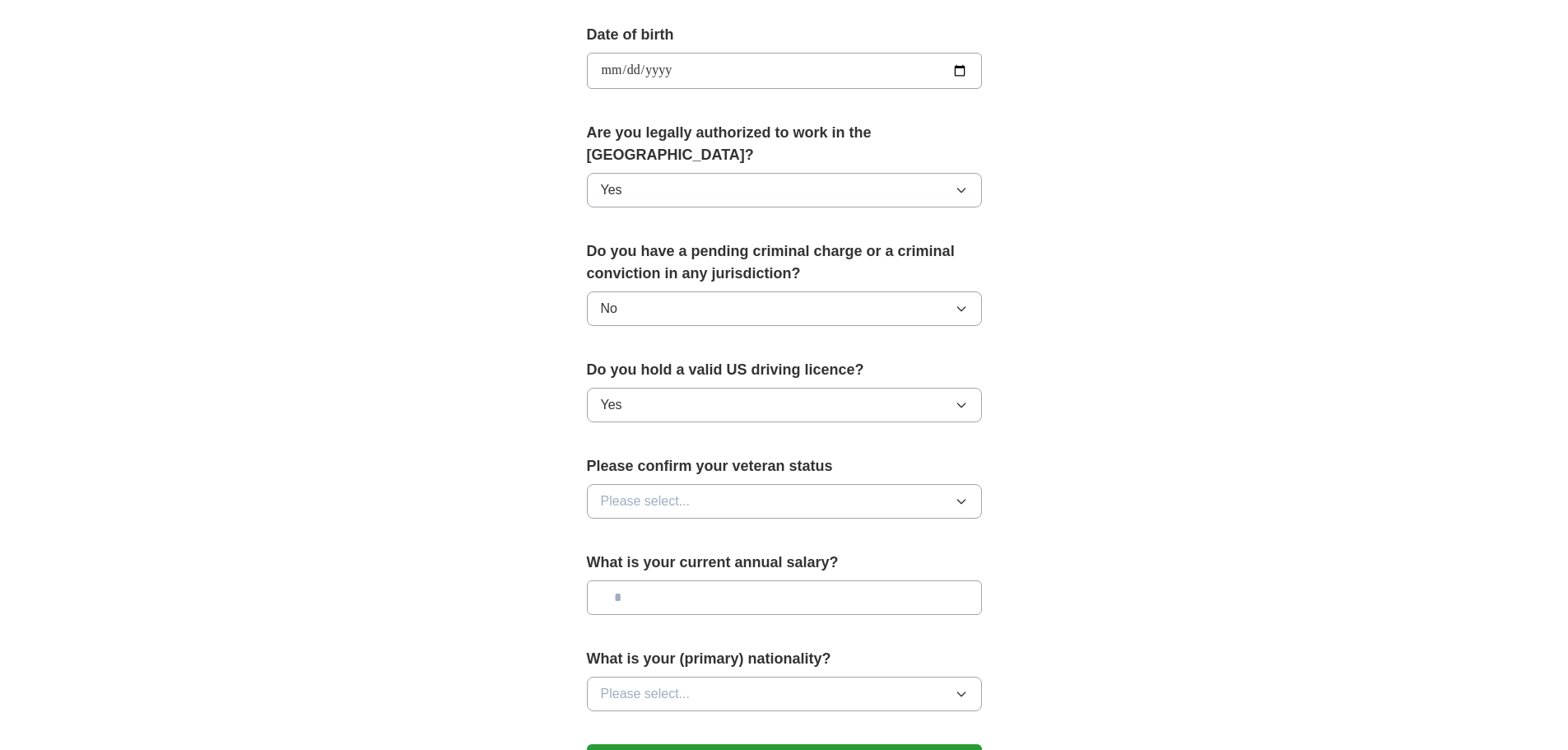
scroll to position [741, 0]
click at [668, 490] on span "Please select..." at bounding box center [646, 499] width 90 height 20
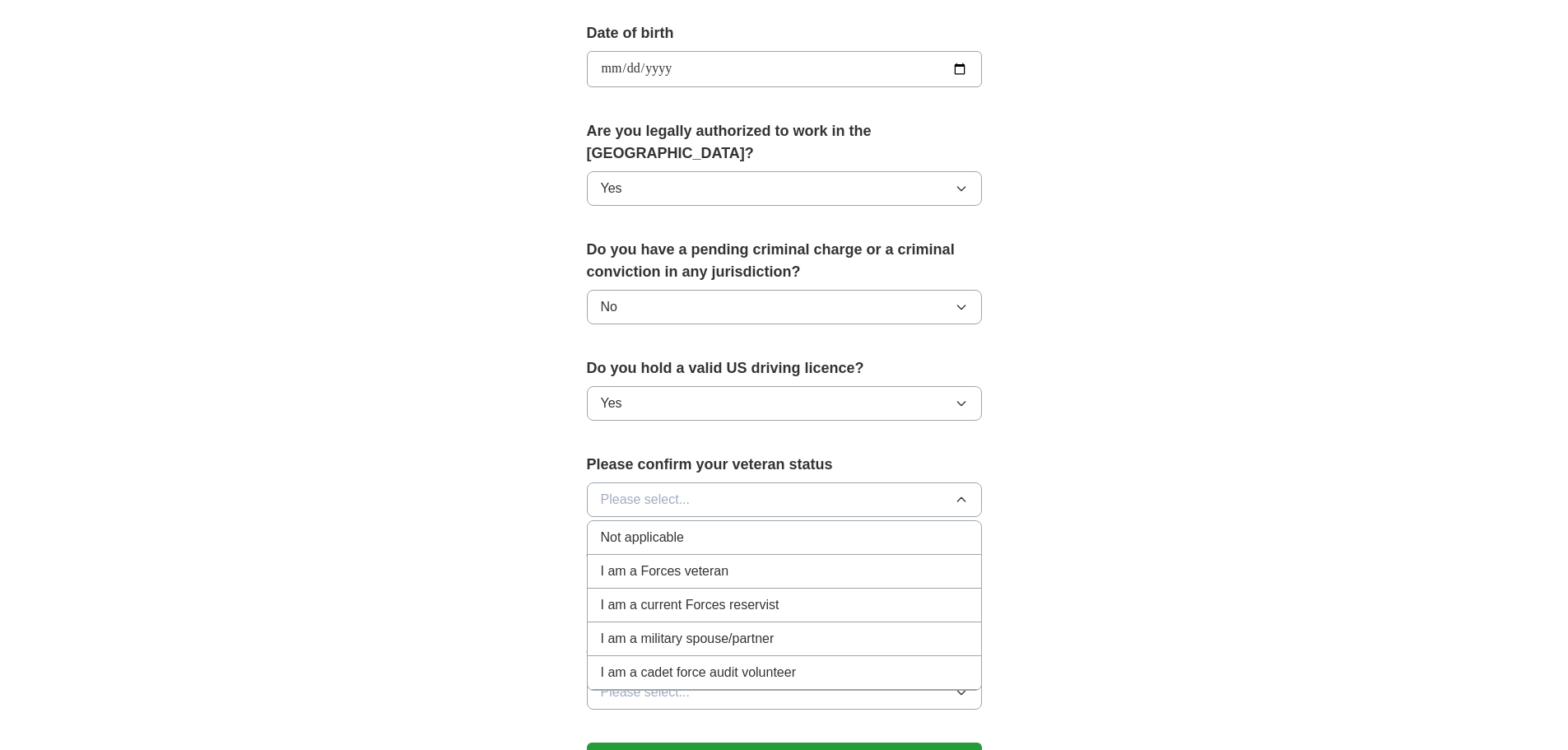
click at [663, 528] on span "Not applicable" at bounding box center [642, 537] width 83 height 20
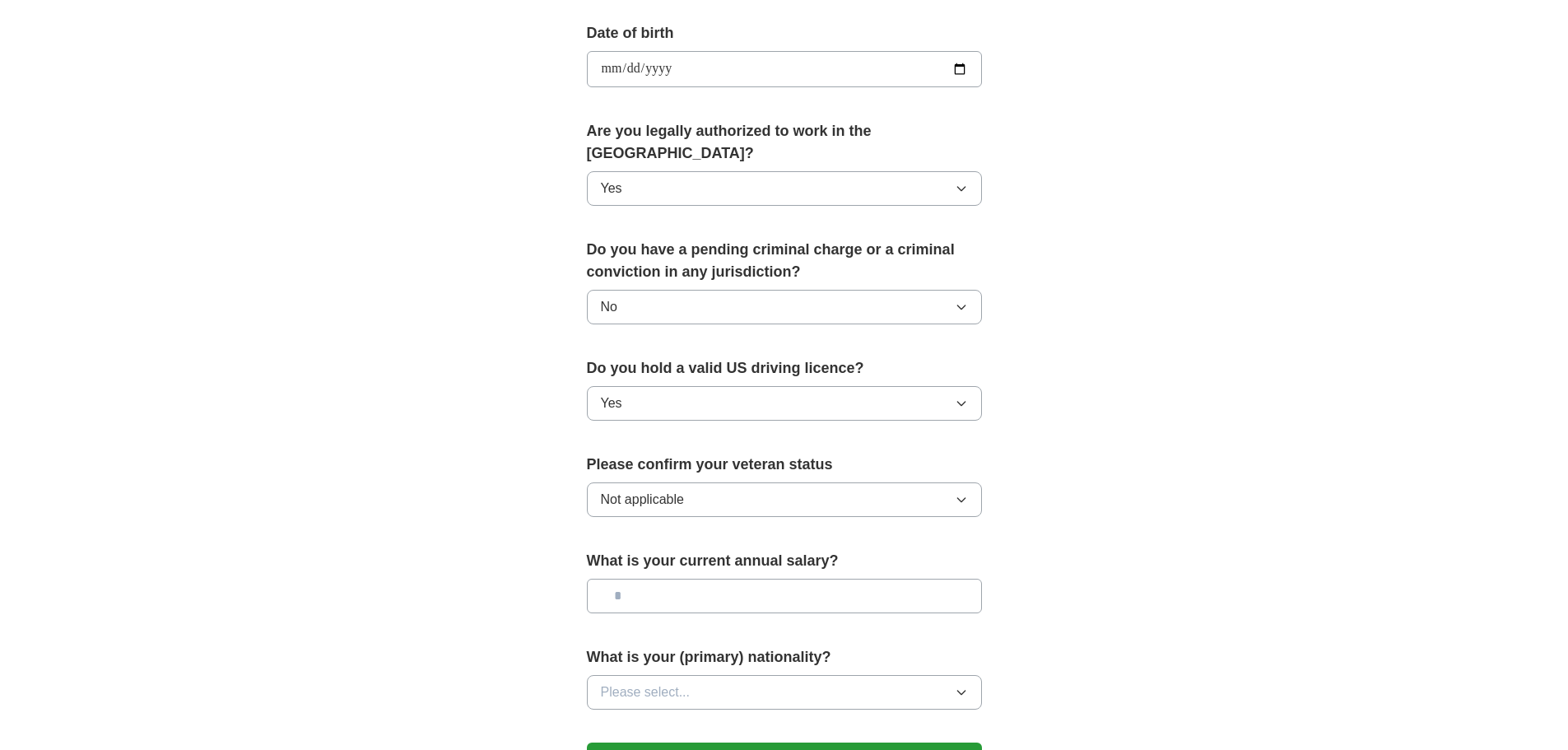
click at [636, 490] on span "Not applicable" at bounding box center [642, 499] width 83 height 20
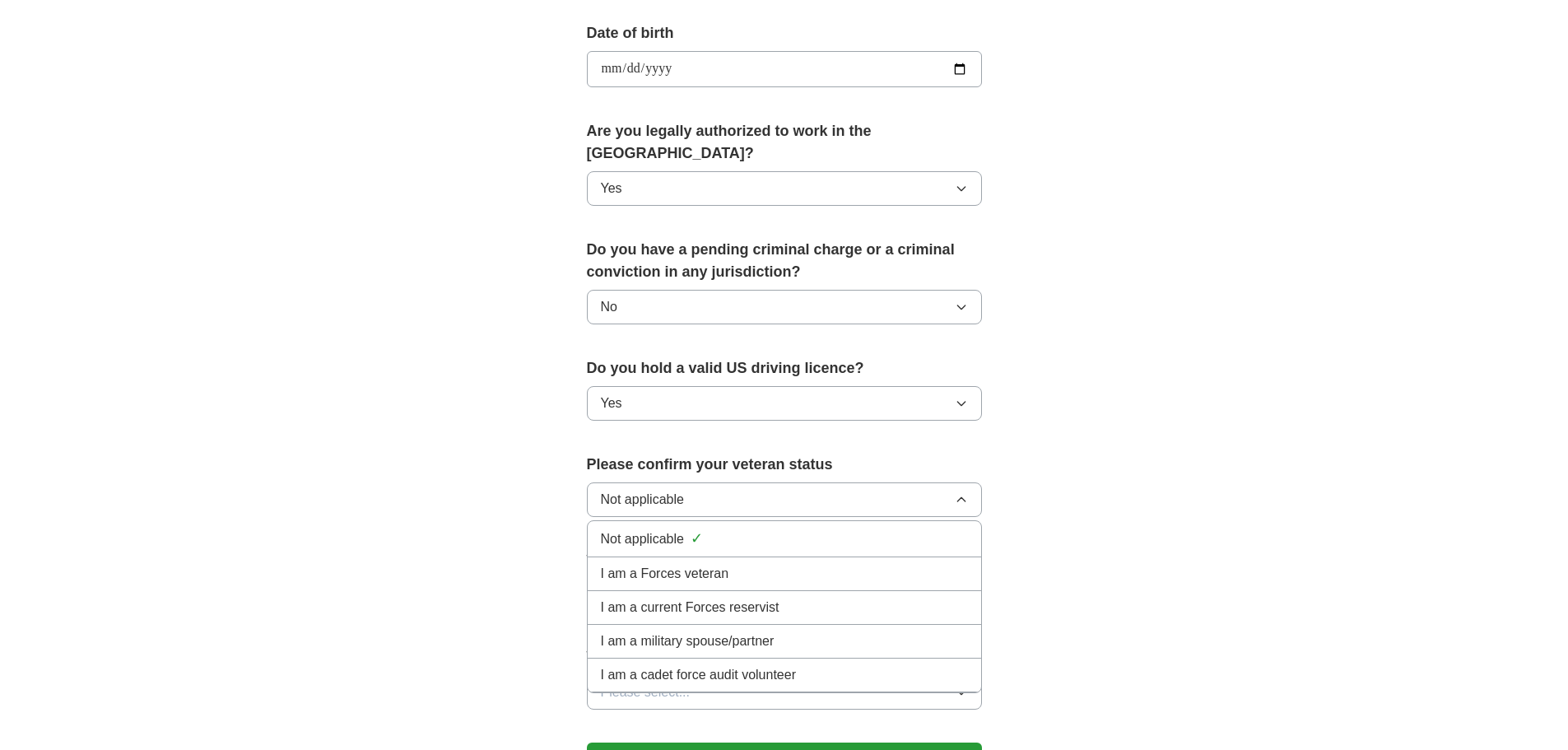
click at [636, 490] on span "Not applicable" at bounding box center [642, 499] width 83 height 20
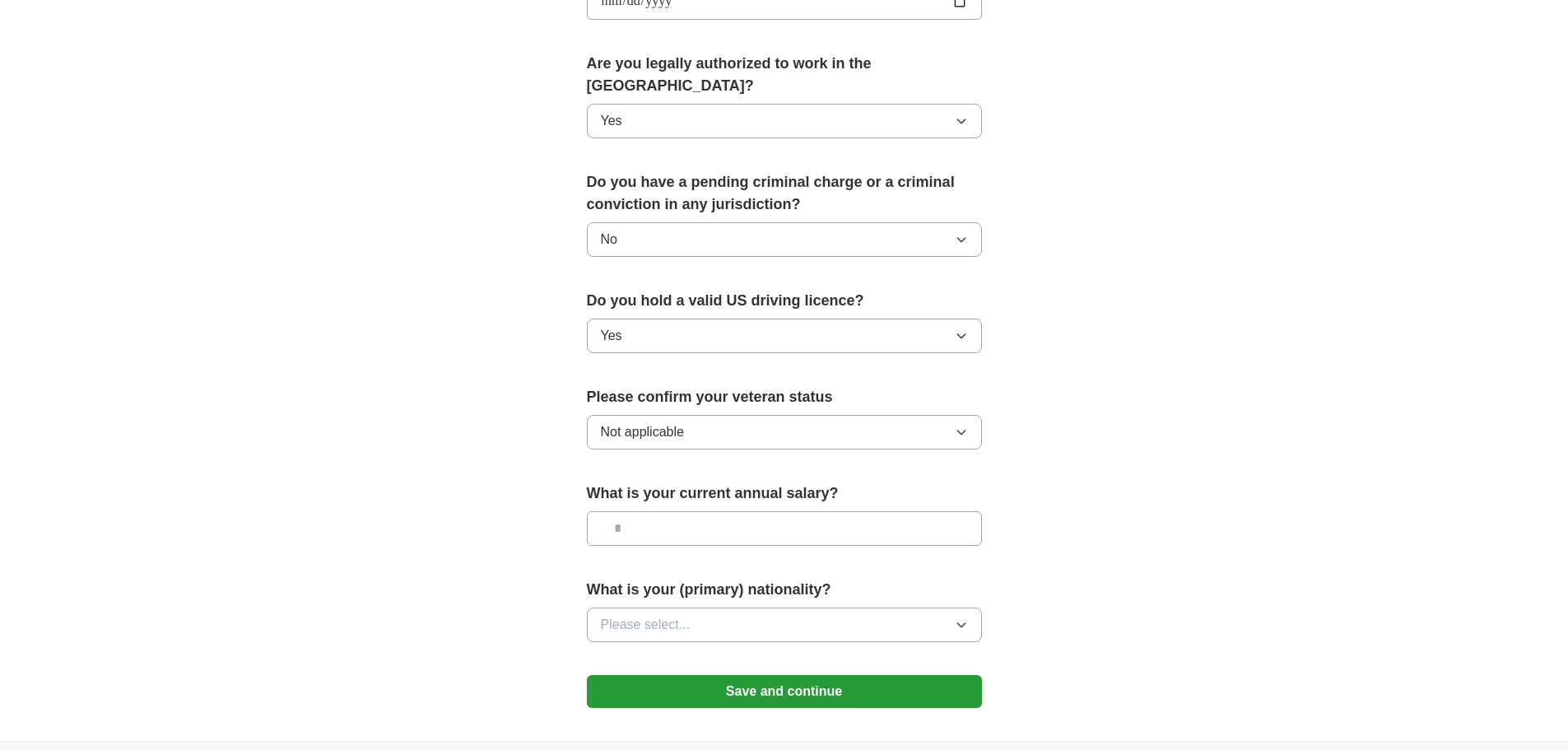
scroll to position [906, 0]
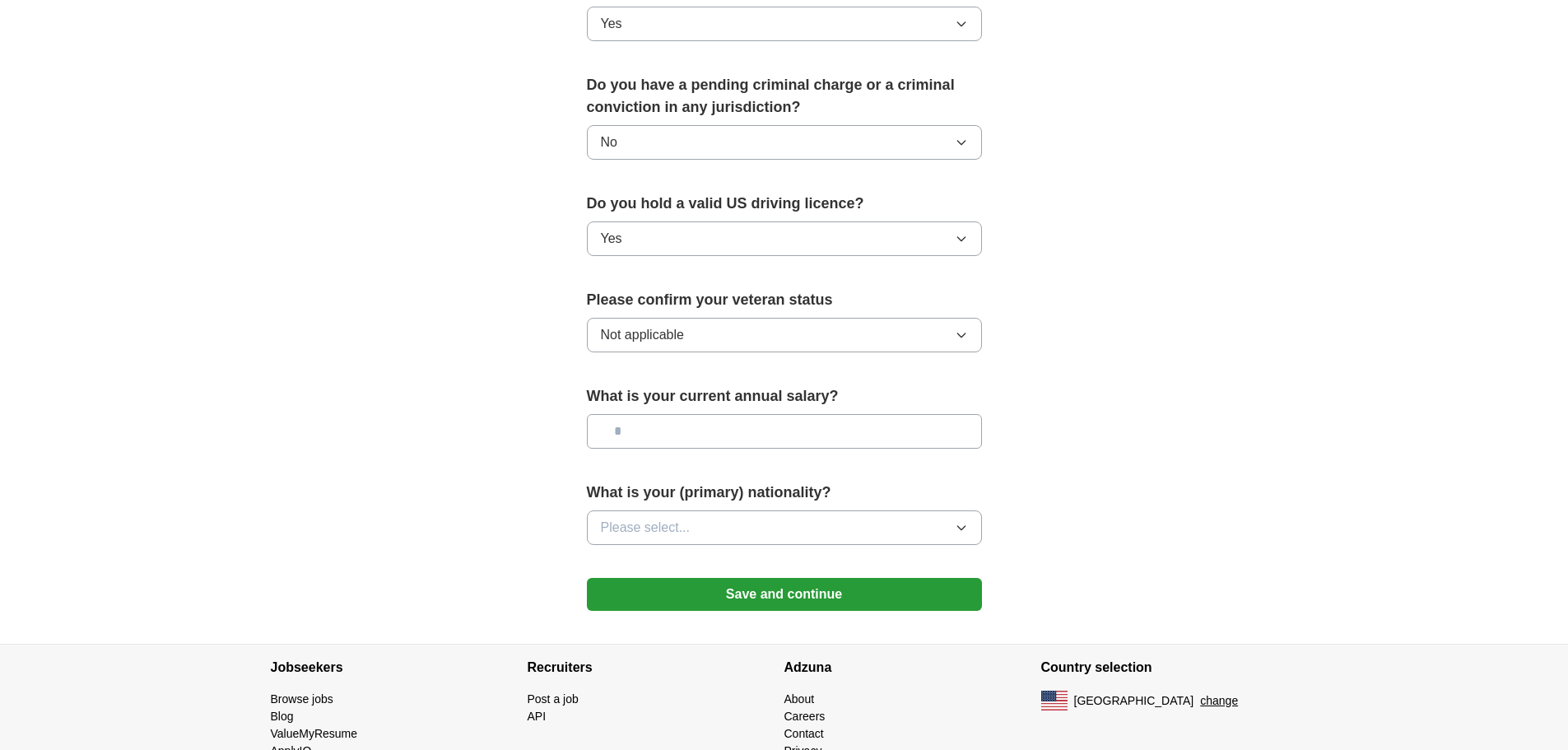
click at [964, 516] on button "Please select..." at bounding box center [784, 527] width 395 height 34
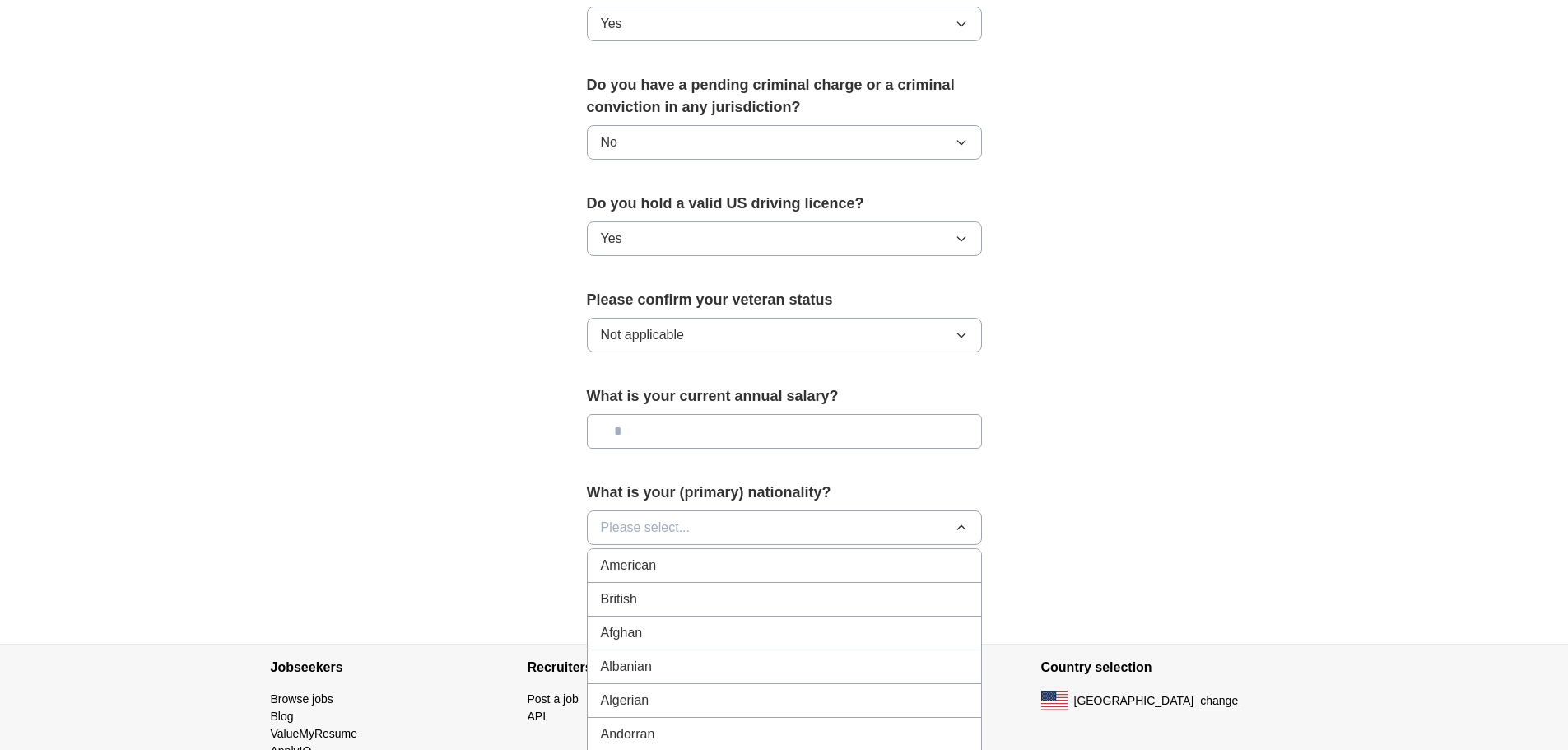
click at [697, 556] on div "American" at bounding box center [784, 566] width 368 height 20
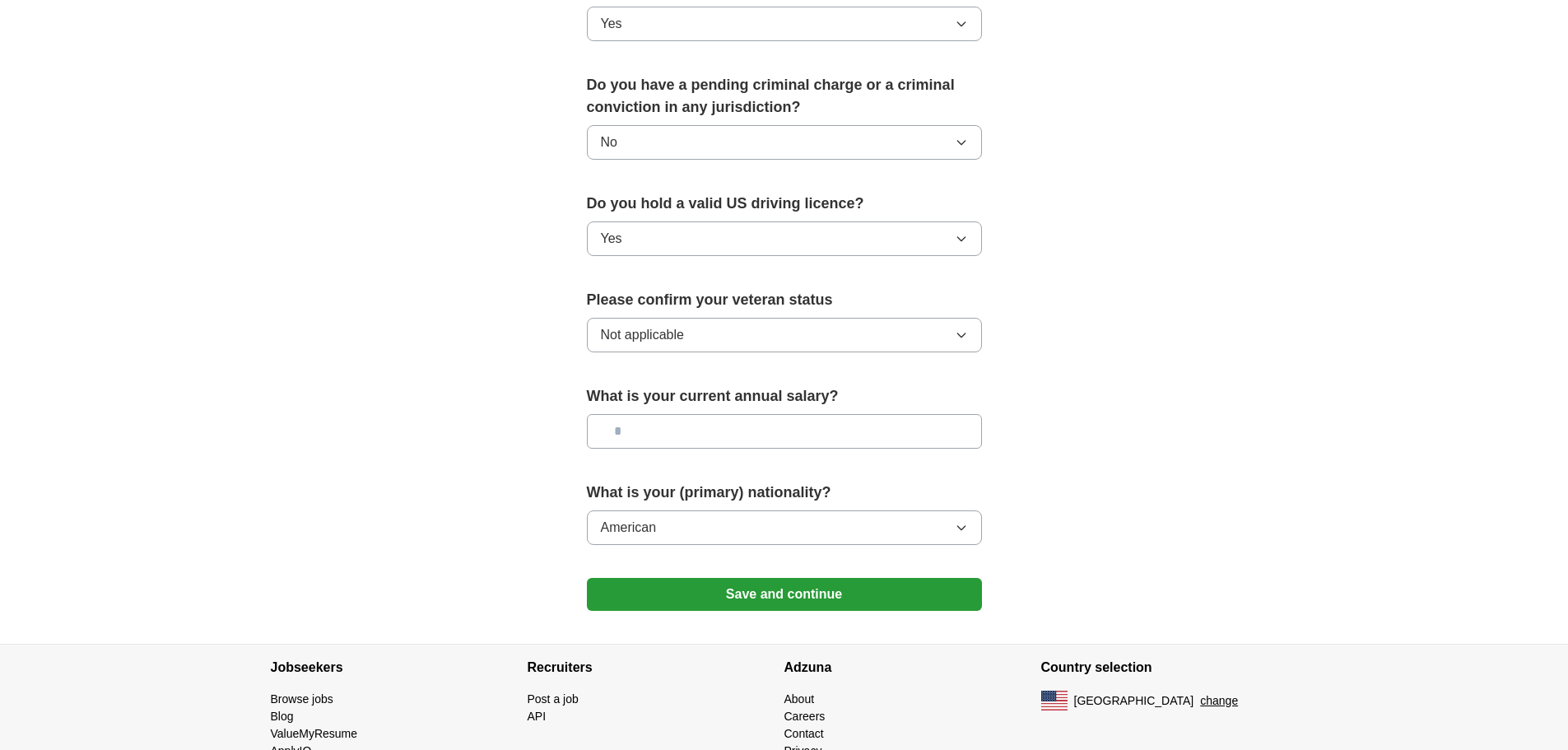
click at [790, 578] on button "Save and continue" at bounding box center [784, 595] width 395 height 33
